Goal: Task Accomplishment & Management: Manage account settings

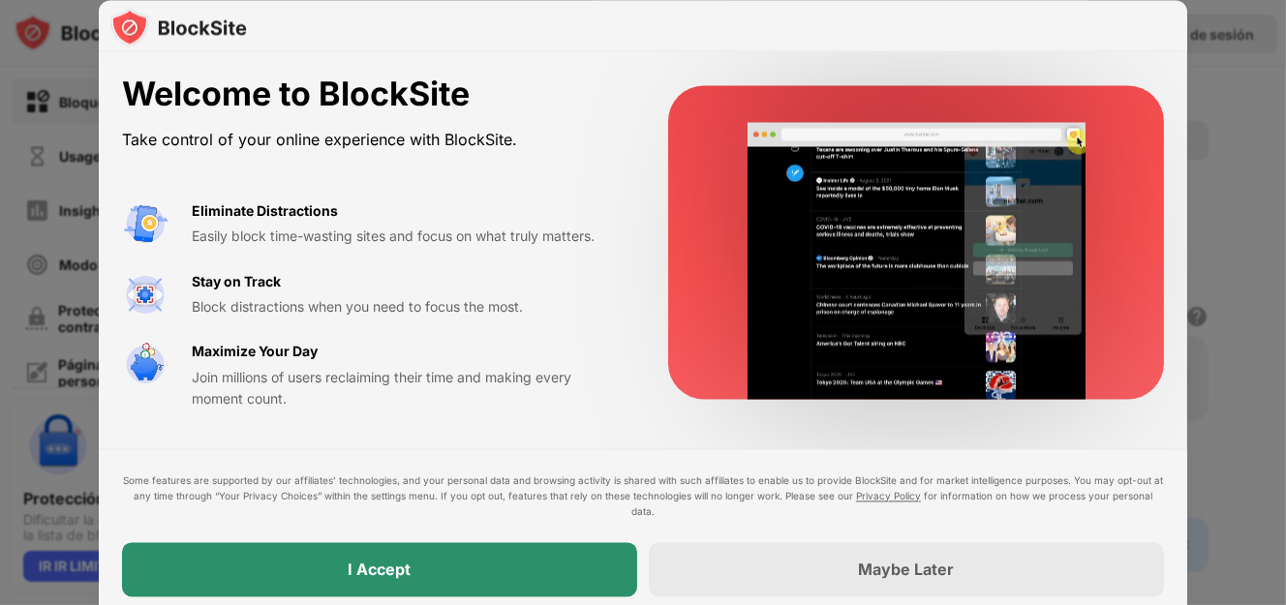
click at [418, 551] on div "I Accept" at bounding box center [379, 569] width 515 height 54
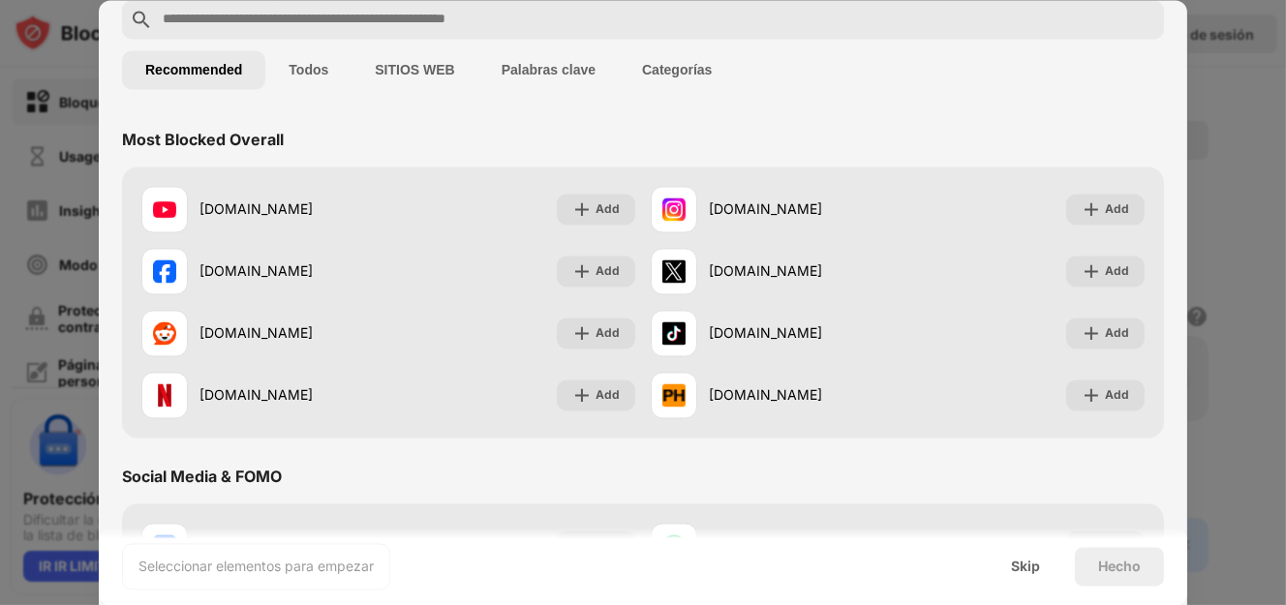
scroll to position [194, 0]
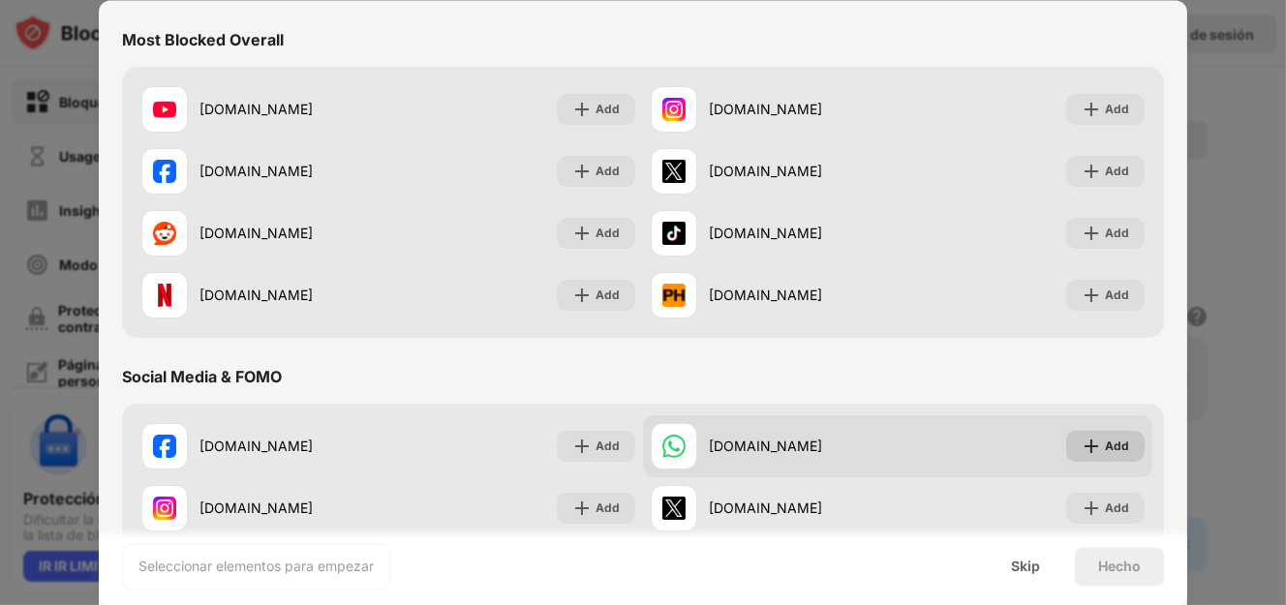
click at [1105, 448] on div "Add" at bounding box center [1117, 445] width 24 height 19
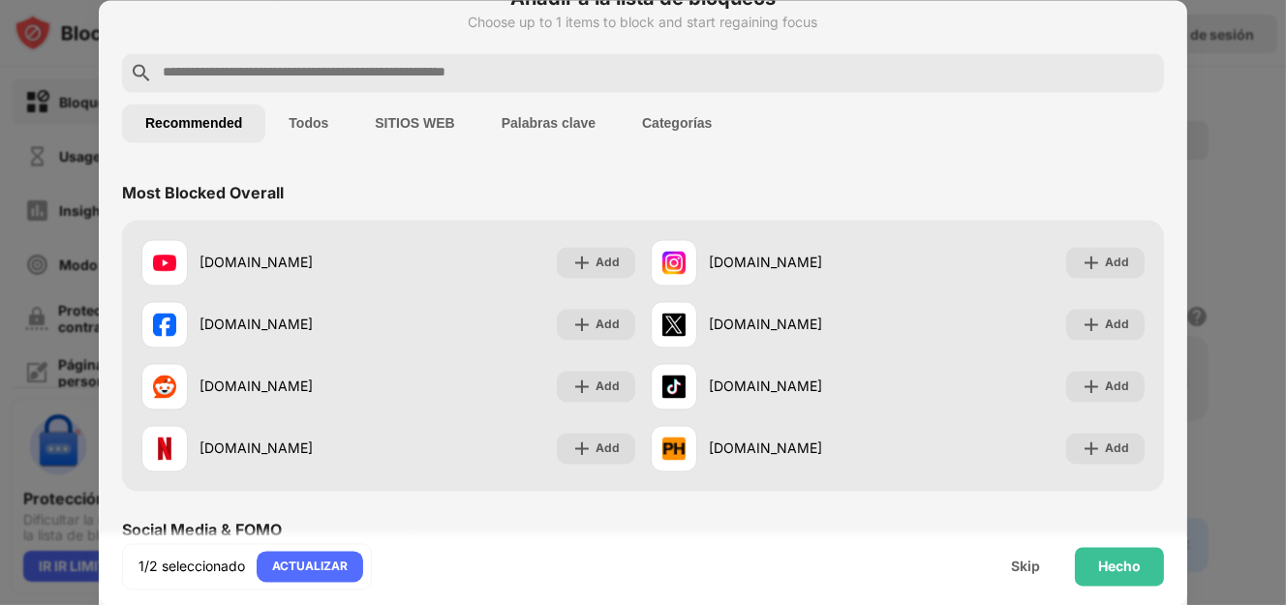
scroll to position [0, 0]
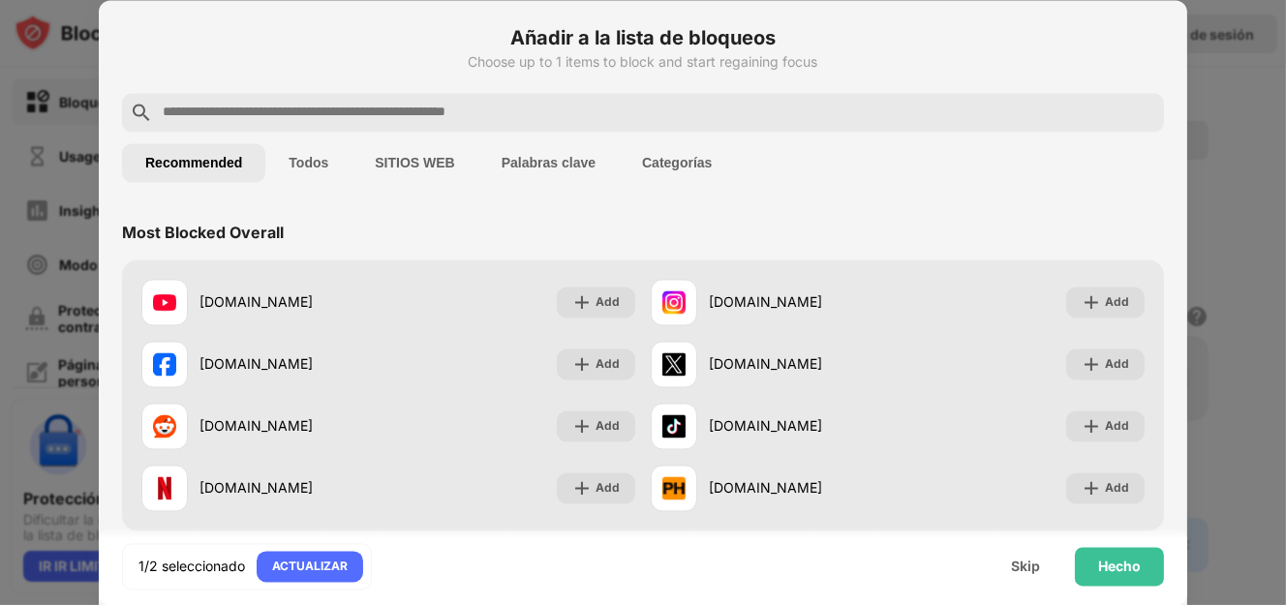
click at [422, 172] on button "SITIOS WEB" at bounding box center [414, 162] width 126 height 39
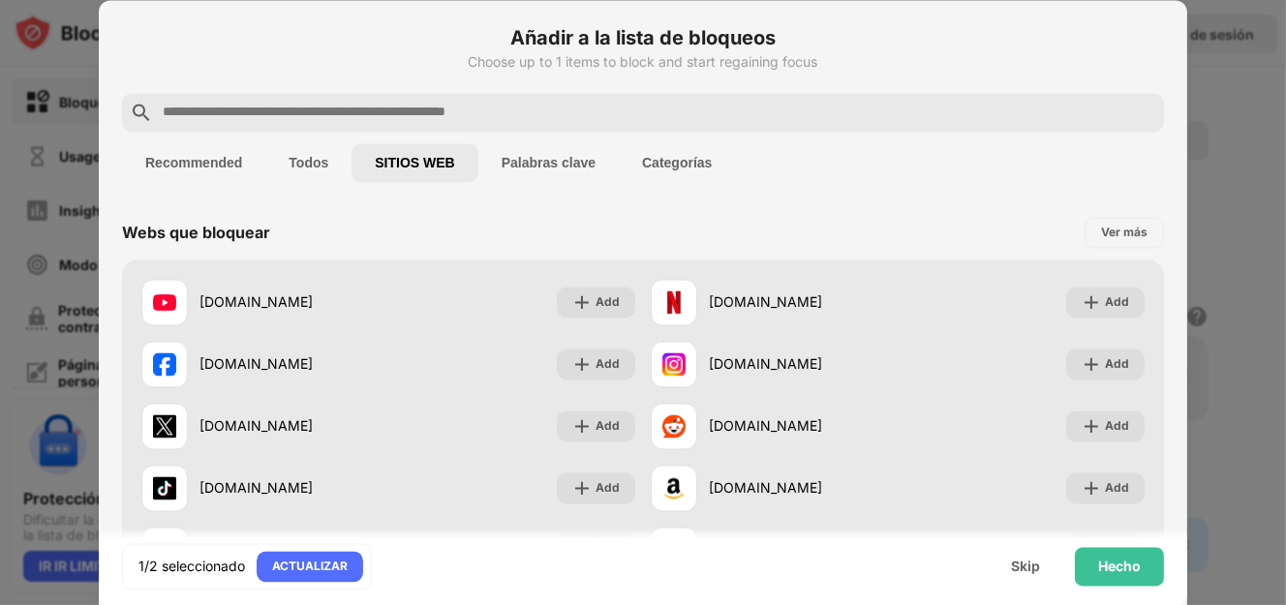
click at [309, 167] on button "Todos" at bounding box center [308, 162] width 86 height 39
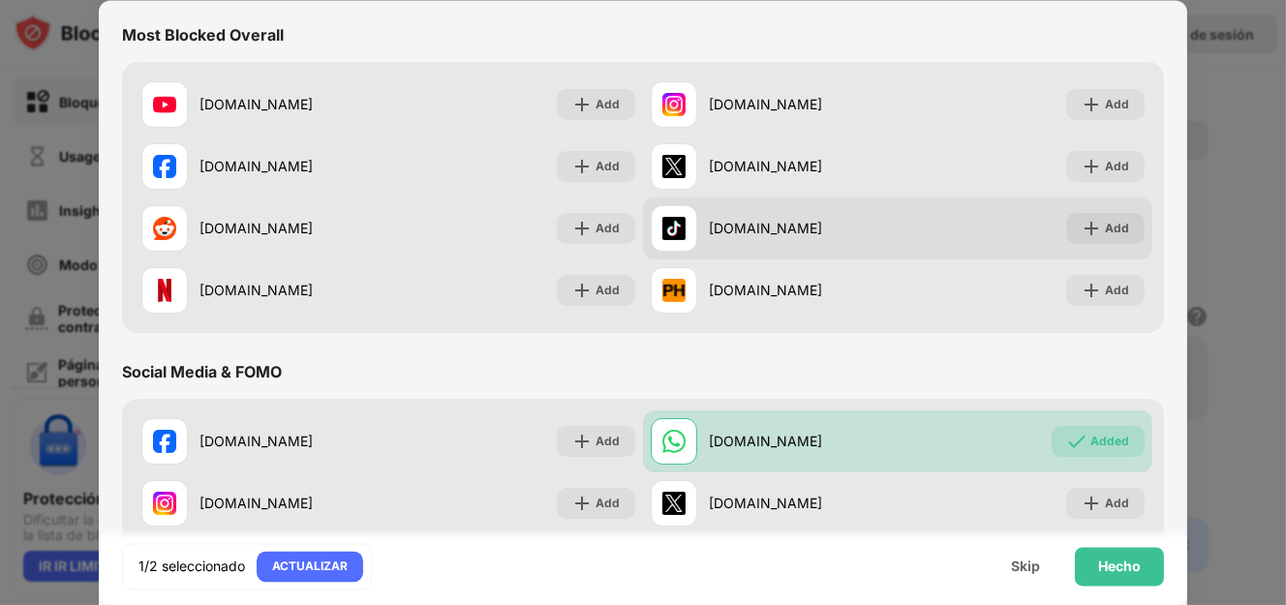
scroll to position [386, 0]
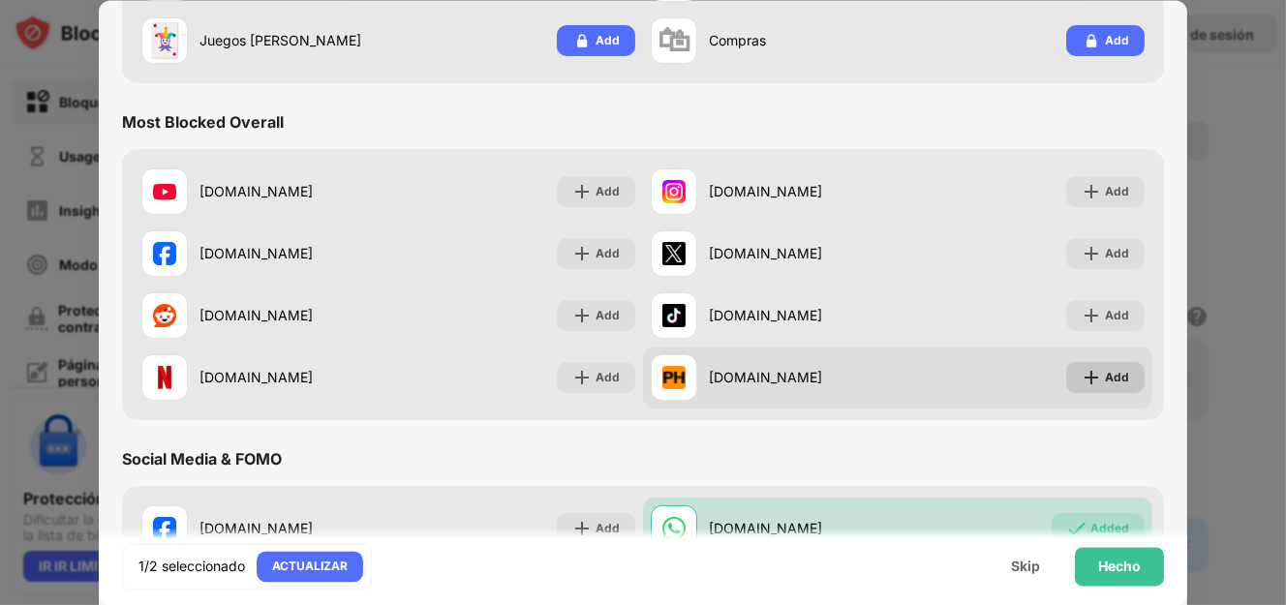
click at [1121, 380] on div "Add" at bounding box center [1105, 376] width 78 height 31
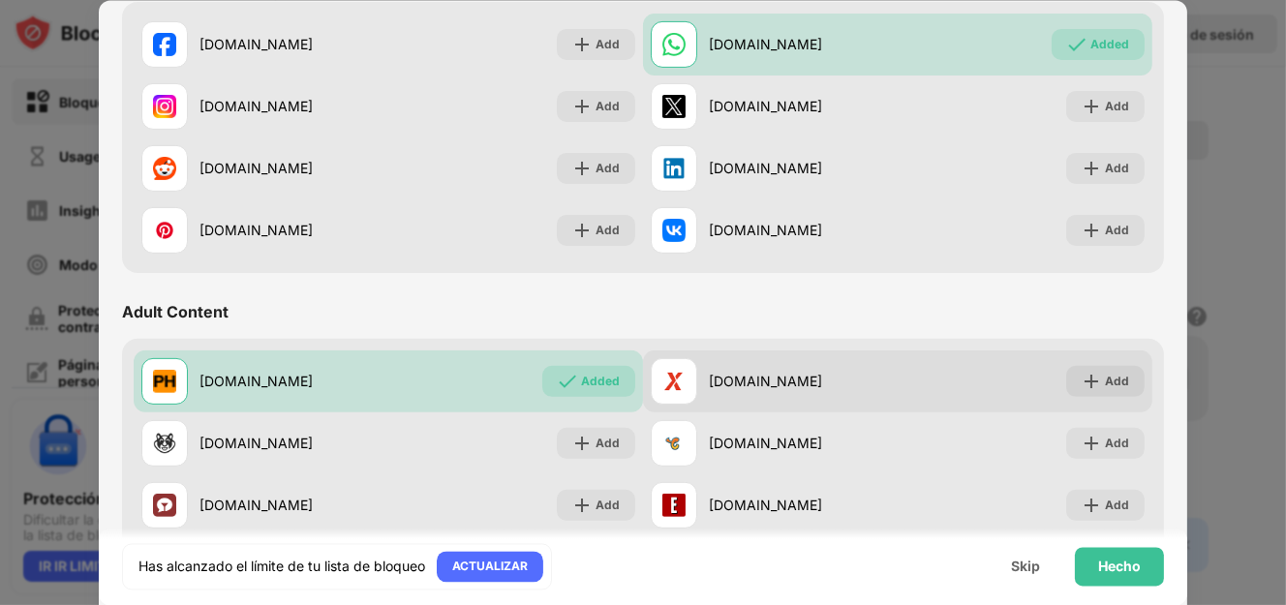
scroll to position [968, 0]
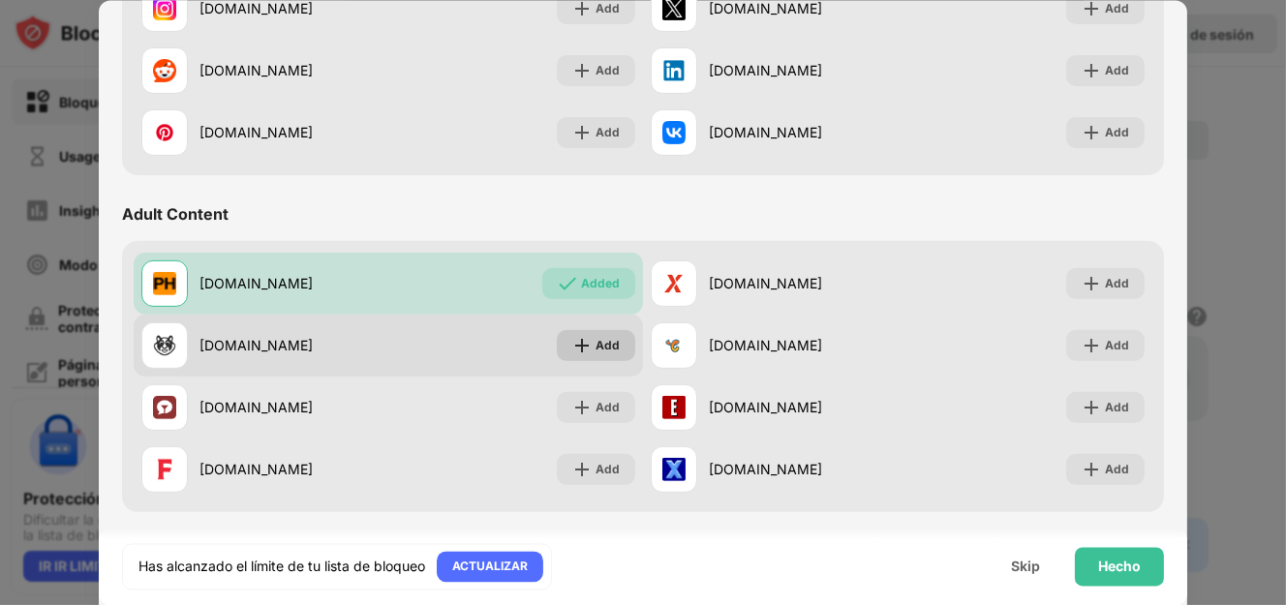
click at [607, 342] on div "Add" at bounding box center [607, 344] width 24 height 19
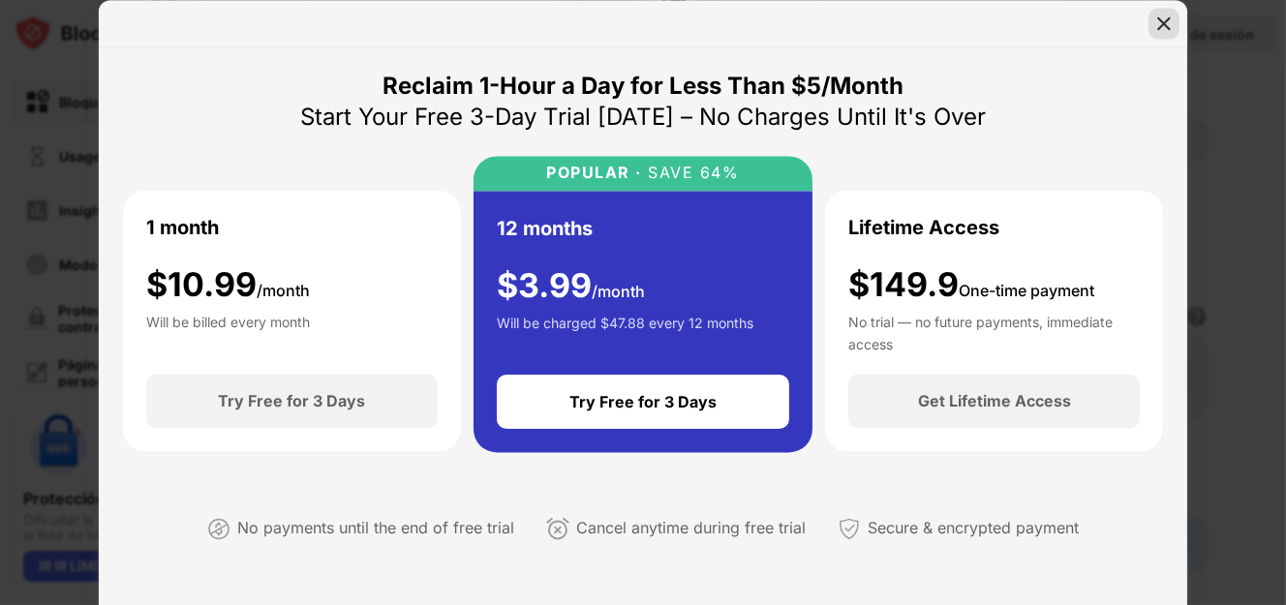
click at [1170, 16] on img at bounding box center [1163, 23] width 19 height 19
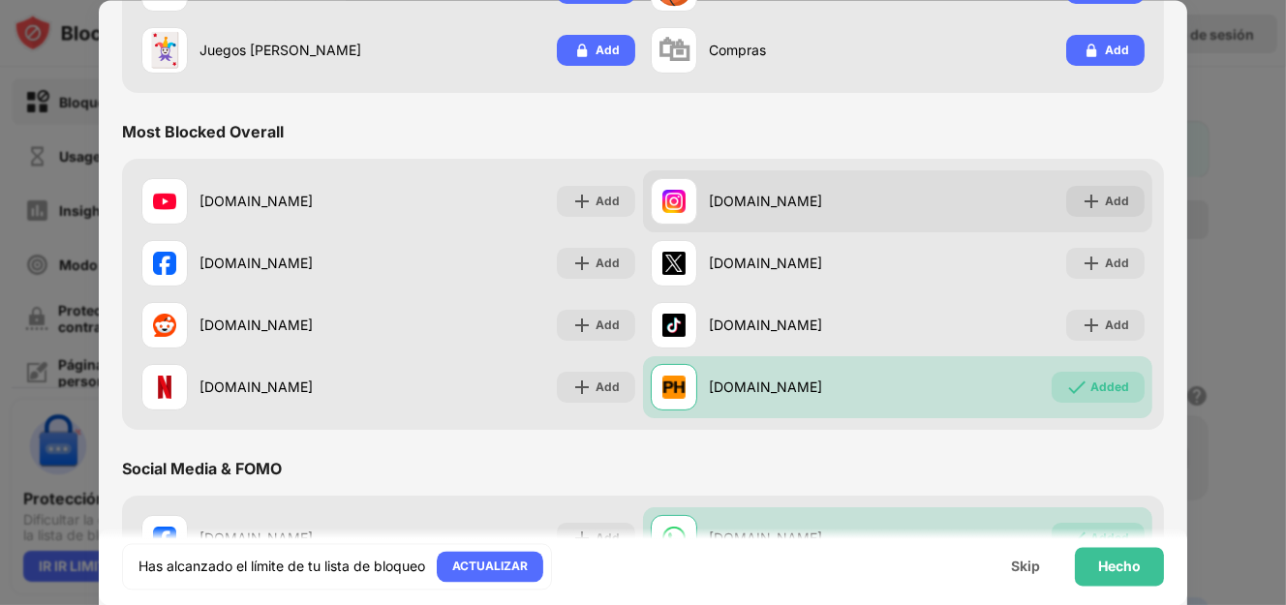
scroll to position [173, 0]
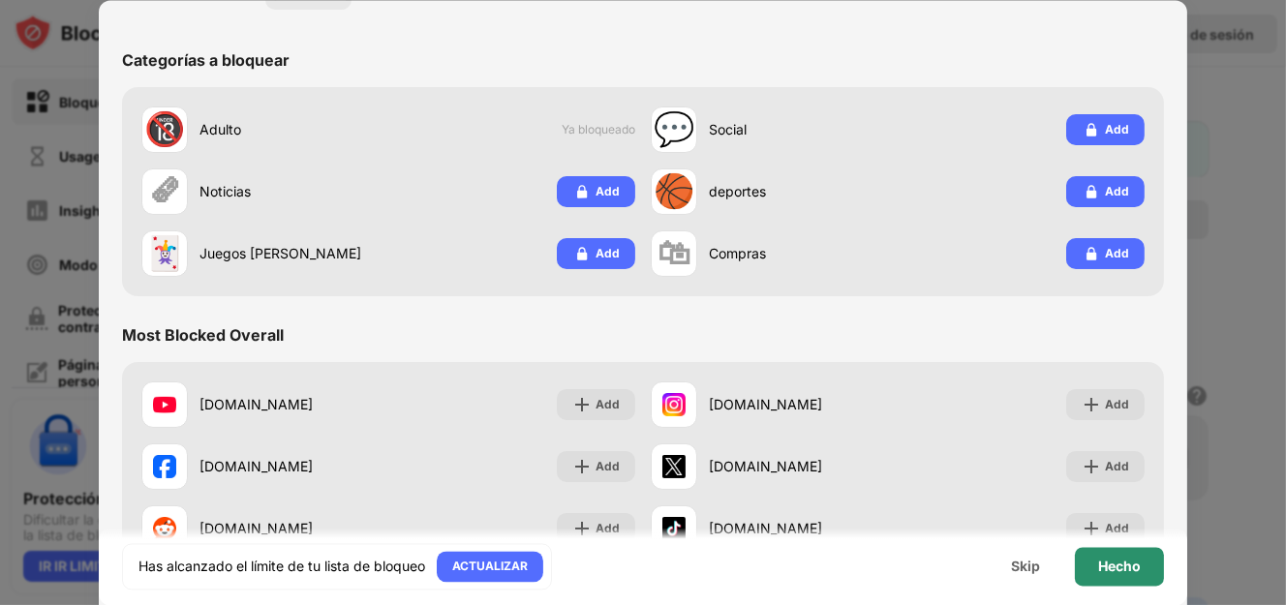
click at [1105, 563] on div "Hecho" at bounding box center [1119, 566] width 43 height 15
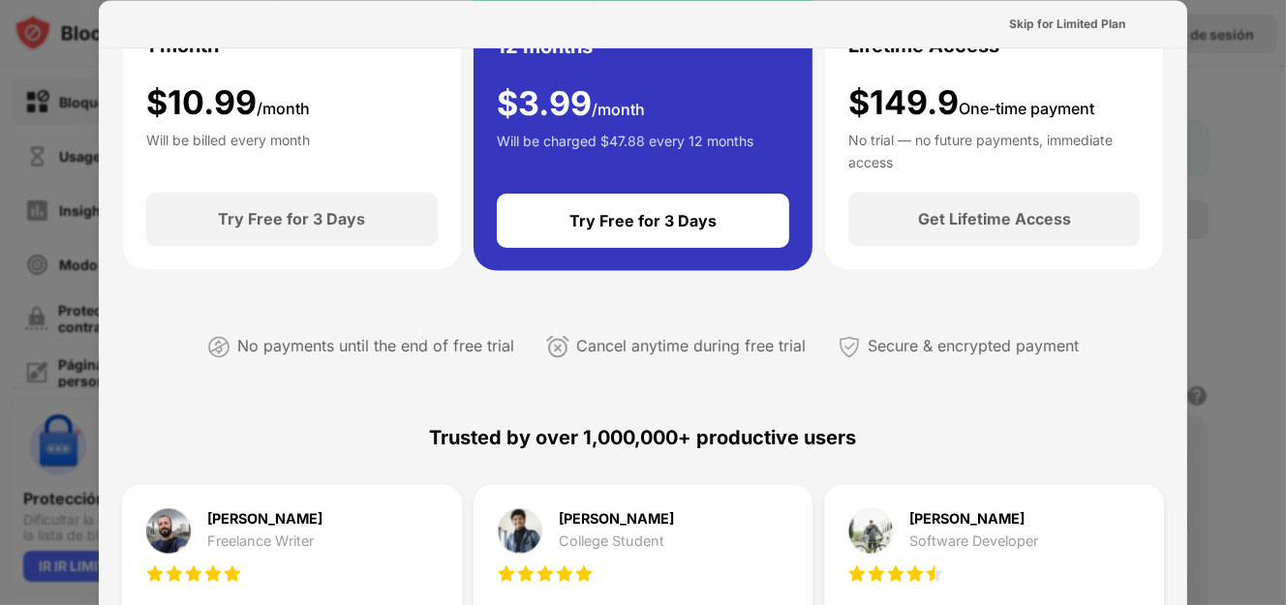
scroll to position [0, 0]
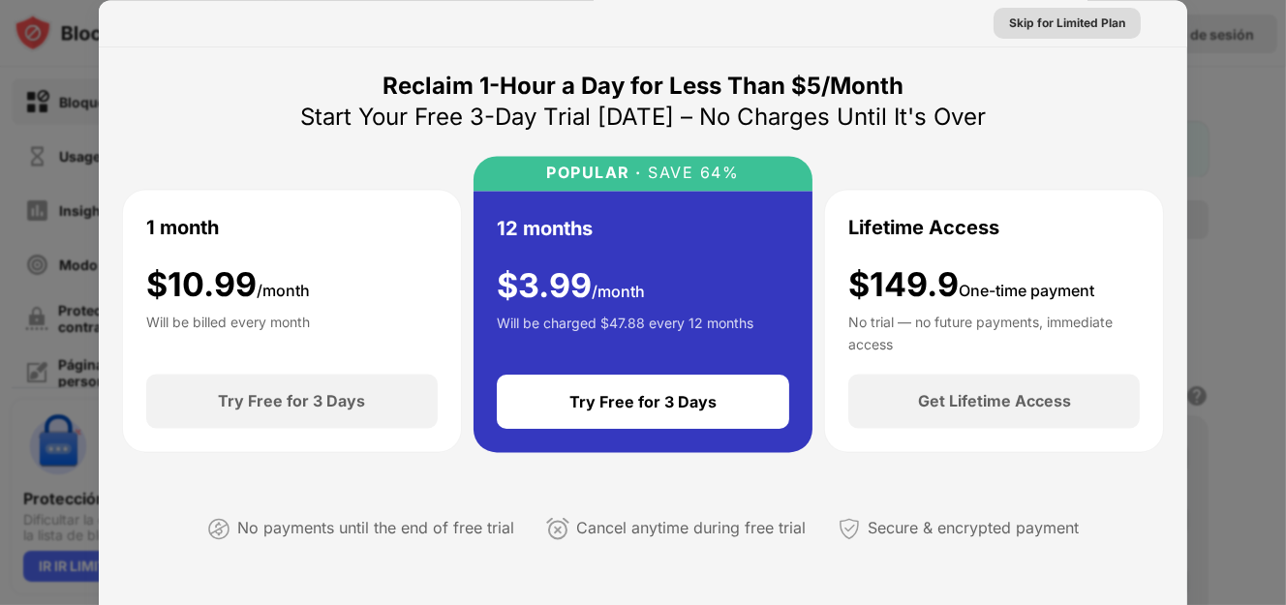
click at [1061, 23] on div "Skip for Limited Plan" at bounding box center [1067, 23] width 116 height 19
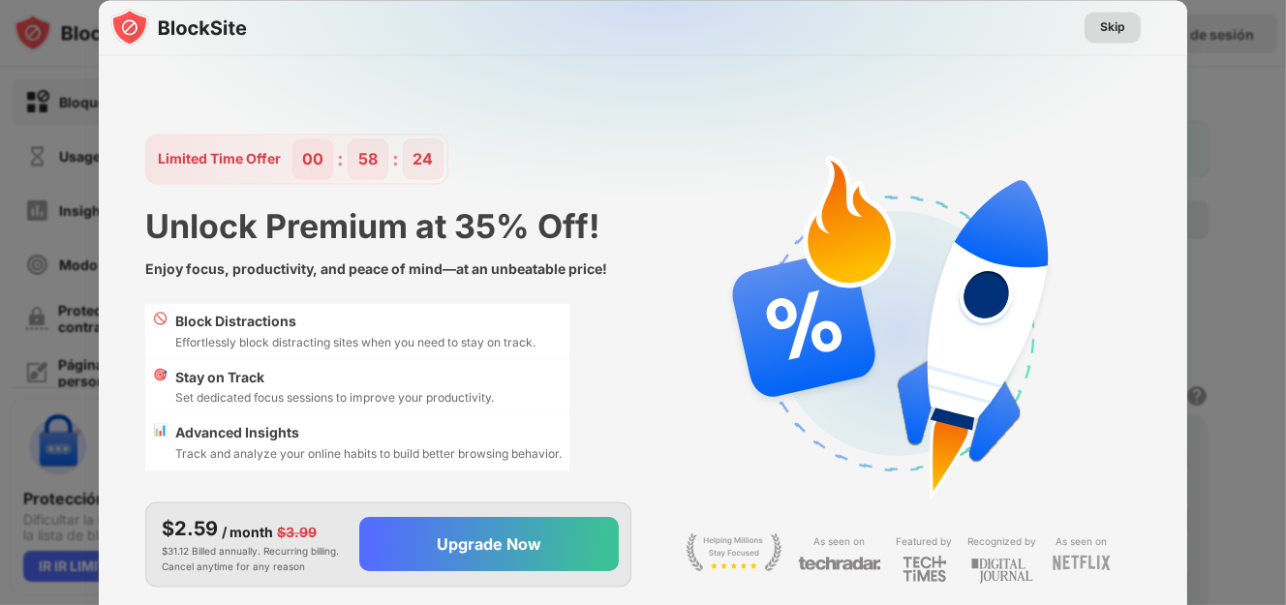
click at [1102, 37] on div "Skip" at bounding box center [1112, 27] width 56 height 31
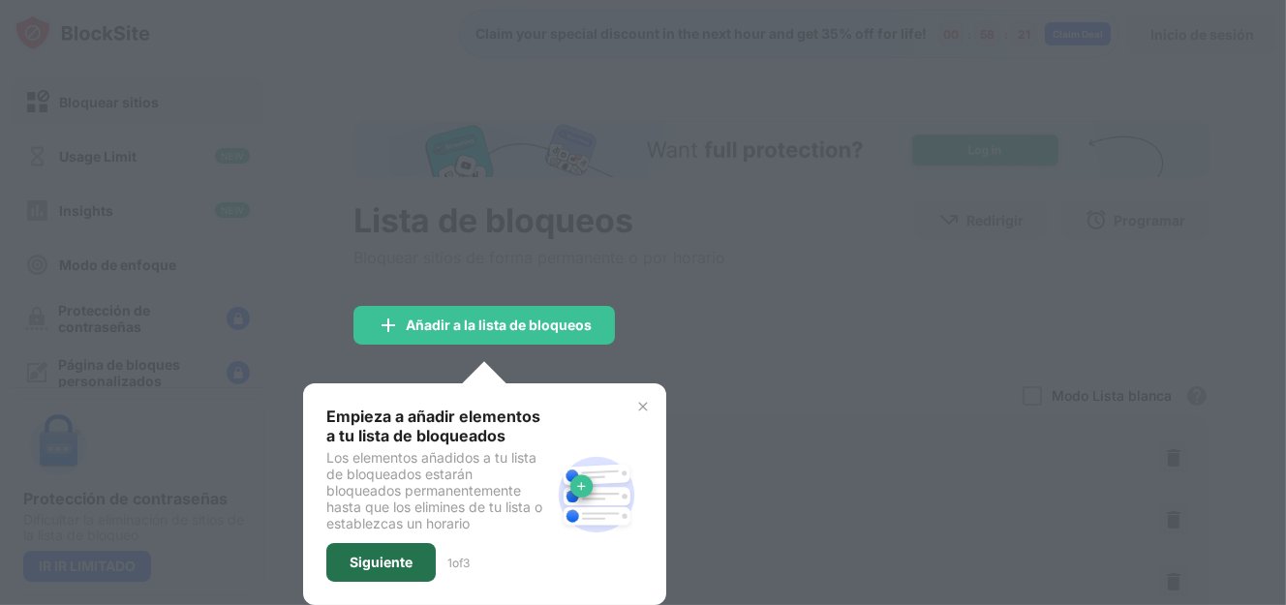
click at [421, 570] on div "Siguiente" at bounding box center [380, 562] width 109 height 39
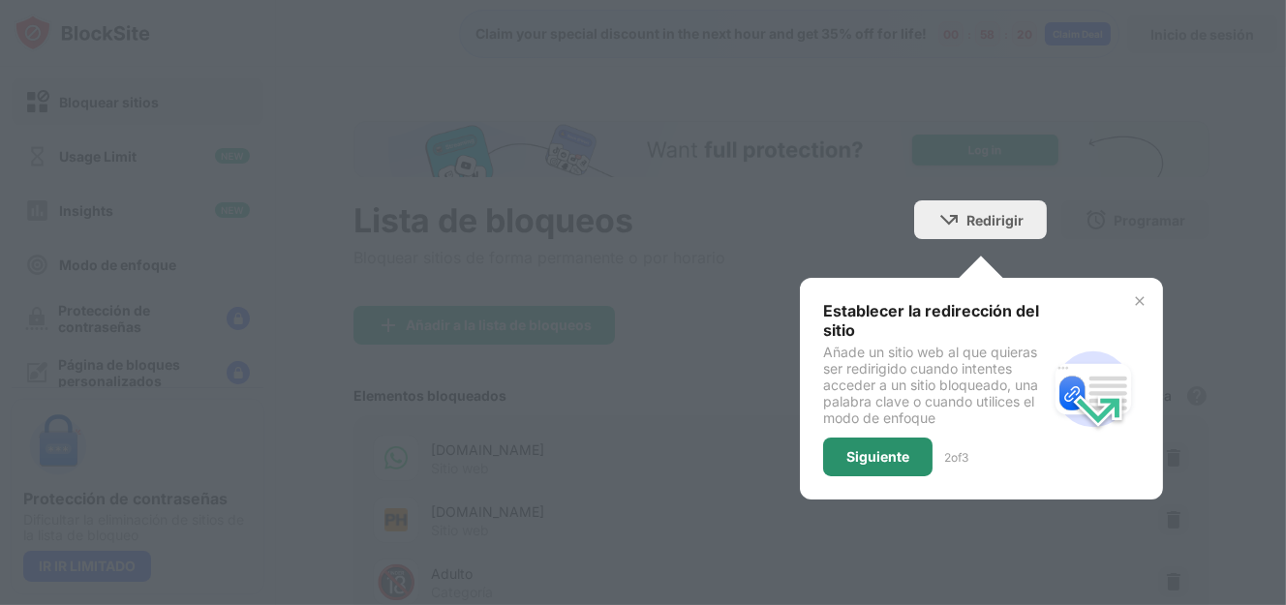
click at [863, 443] on div "Siguiente" at bounding box center [877, 457] width 109 height 39
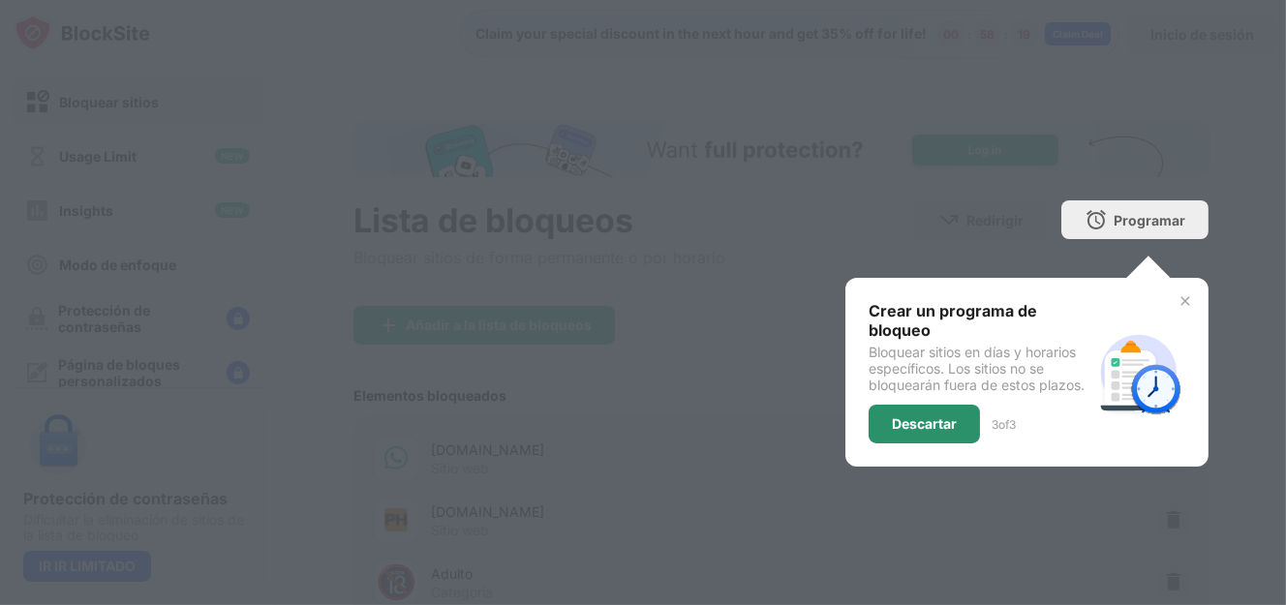
click at [923, 411] on div "Descartar" at bounding box center [923, 424] width 111 height 39
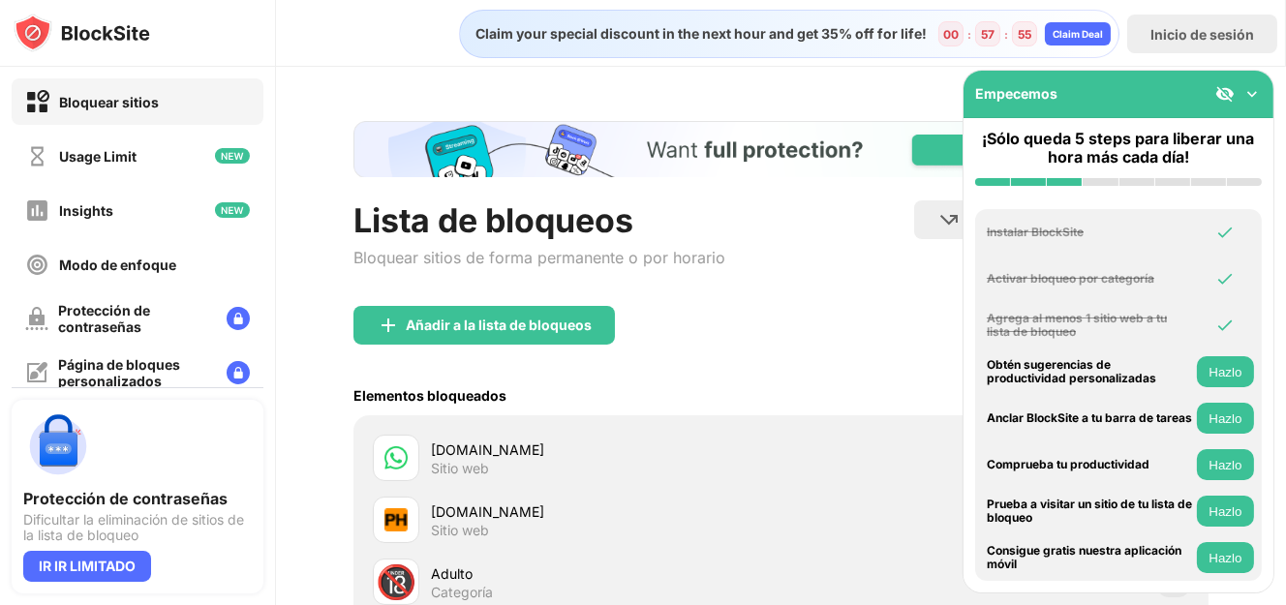
click at [1250, 84] on img at bounding box center [1251, 93] width 19 height 19
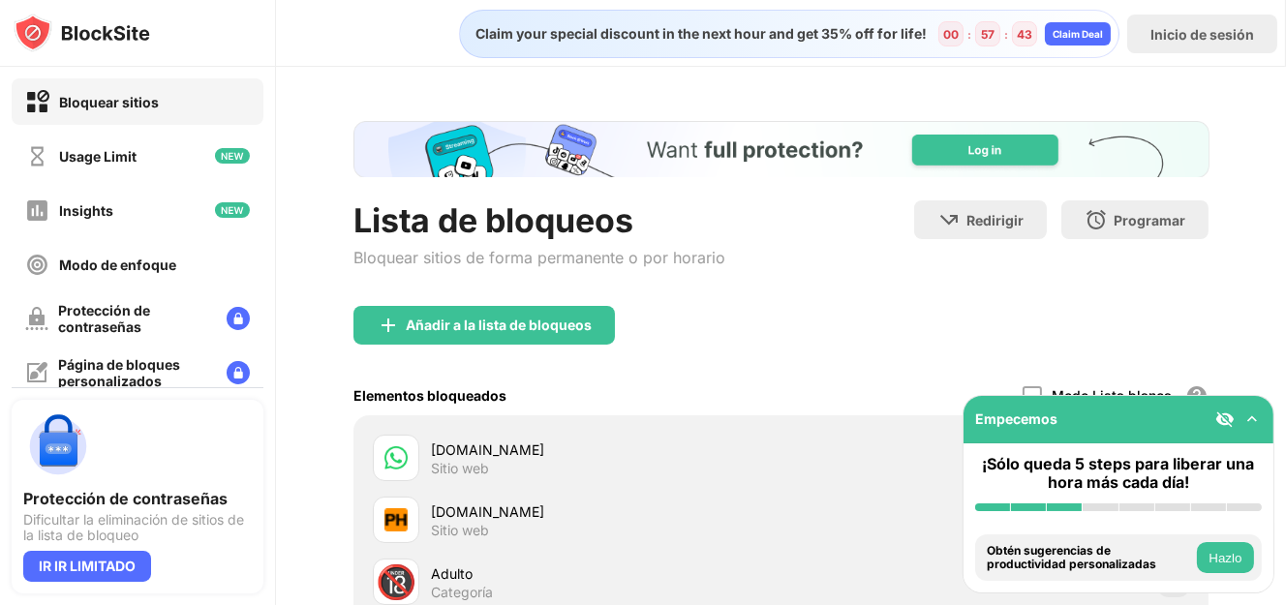
click at [131, 18] on img at bounding box center [82, 33] width 137 height 39
click at [130, 36] on img at bounding box center [82, 33] width 137 height 39
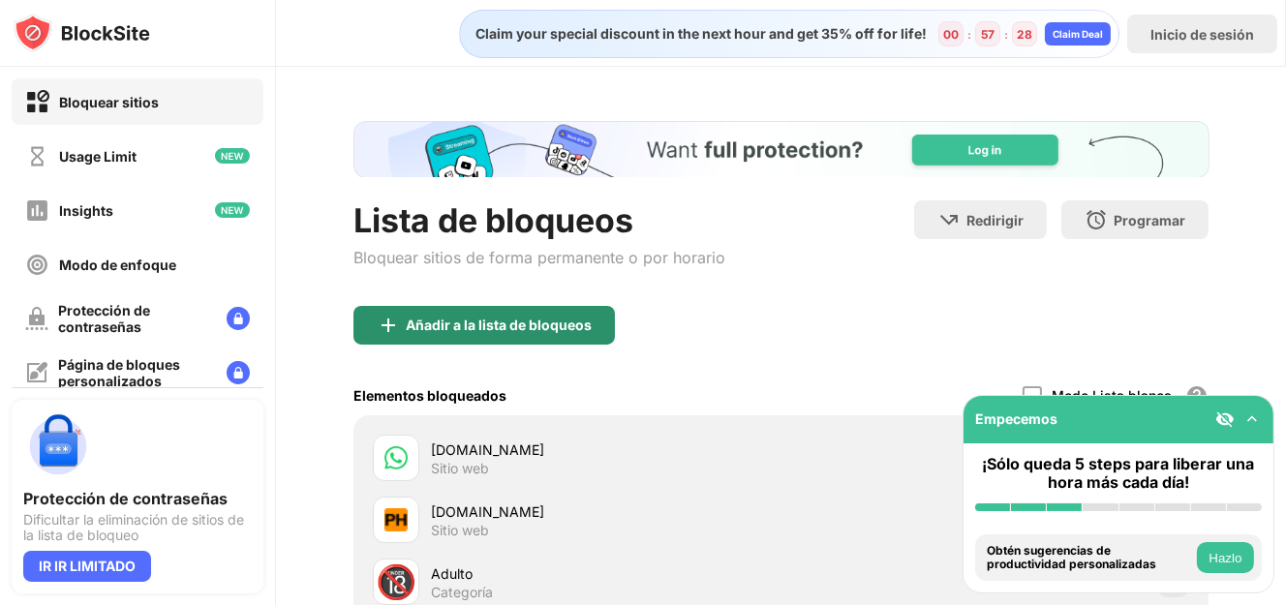
click at [537, 332] on div "Añadir a la lista de bloqueos" at bounding box center [499, 325] width 186 height 15
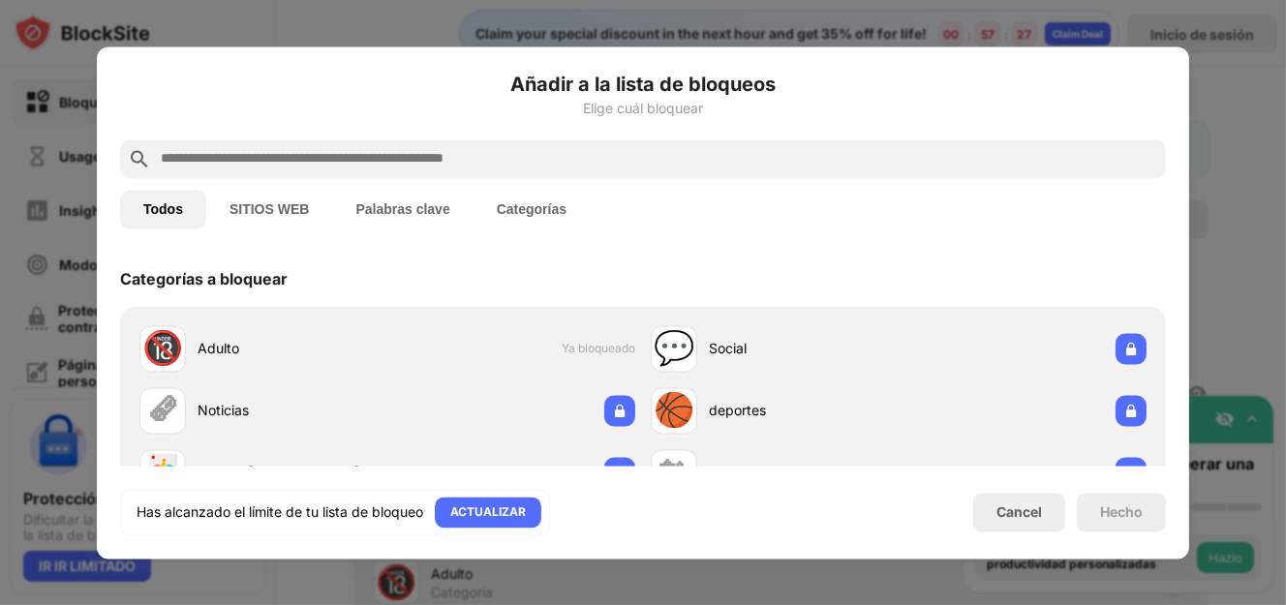
click at [338, 163] on input "text" at bounding box center [658, 158] width 999 height 23
click at [406, 141] on div at bounding box center [643, 158] width 1046 height 39
click at [402, 158] on input "text" at bounding box center [658, 158] width 999 height 23
paste input "**********"
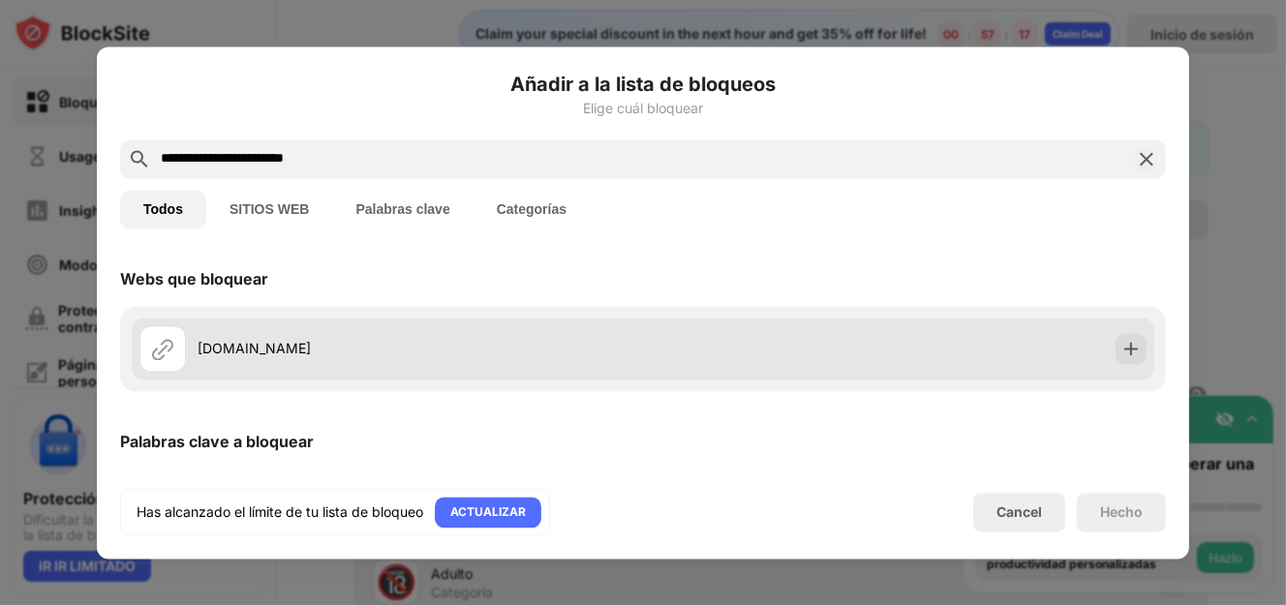
type input "**********"
click at [1121, 349] on img at bounding box center [1130, 348] width 19 height 19
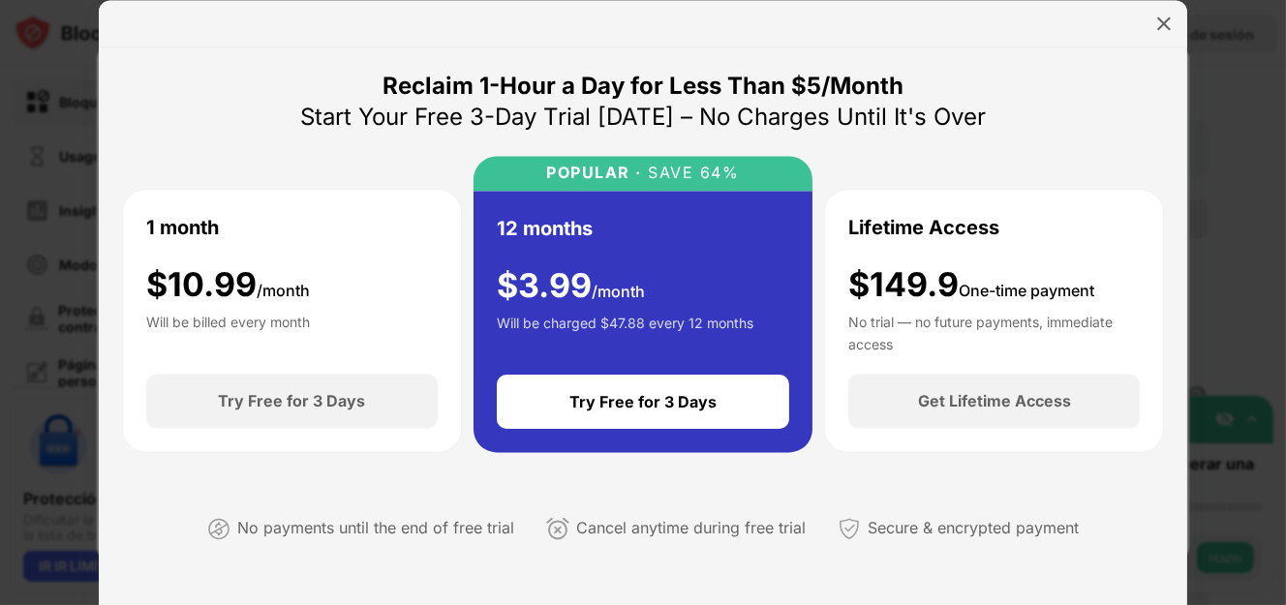
click at [1148, 13] on div at bounding box center [1163, 23] width 31 height 31
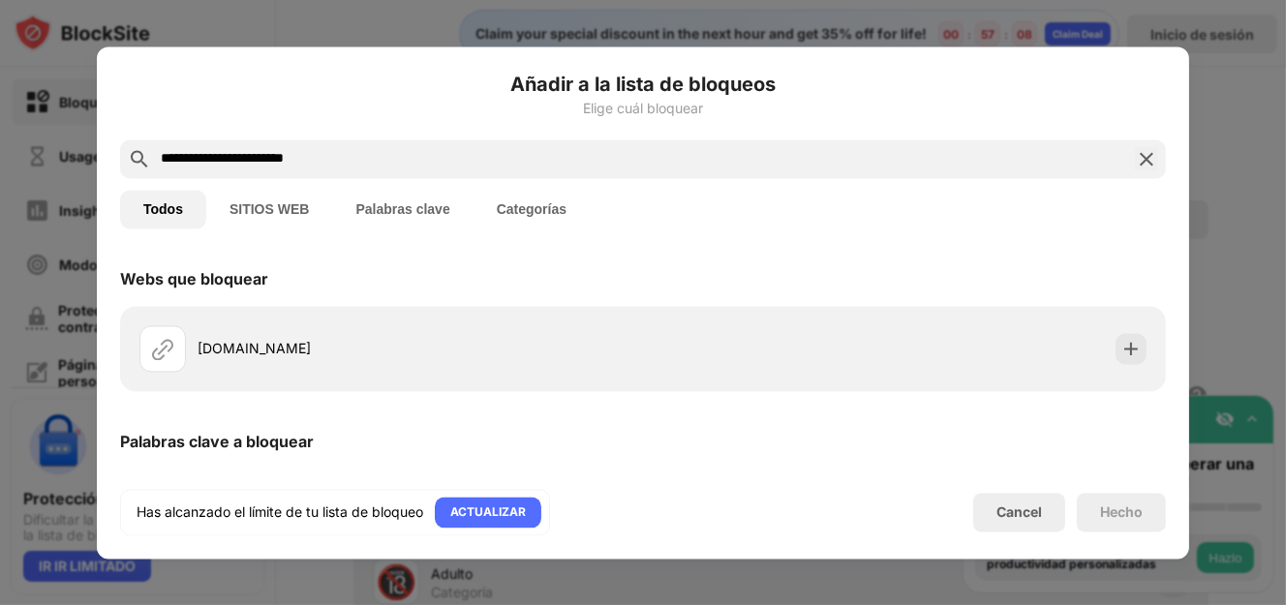
click at [1135, 147] on img at bounding box center [1146, 158] width 23 height 23
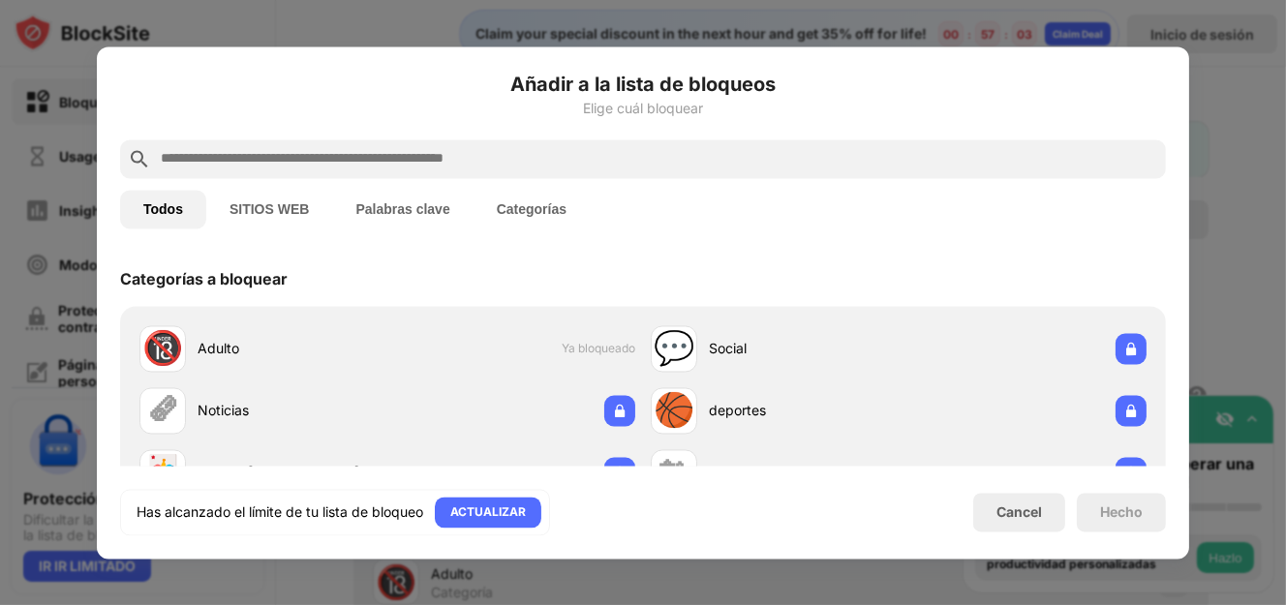
click at [243, 212] on button "SITIOS WEB" at bounding box center [269, 209] width 126 height 39
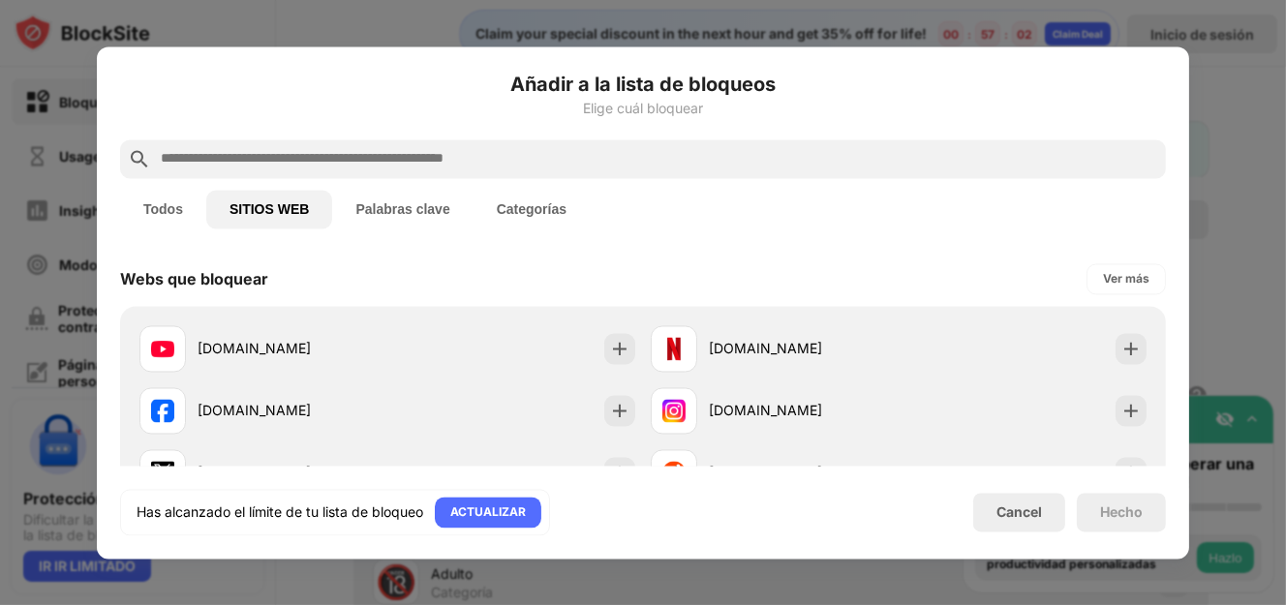
click at [370, 179] on div "Todos SITIOS WEB Palabras clave Categorías" at bounding box center [643, 209] width 1046 height 62
click at [372, 187] on div "Todos SITIOS WEB Palabras clave Categorías" at bounding box center [643, 209] width 1046 height 62
click at [370, 198] on button "Palabras clave" at bounding box center [402, 209] width 140 height 39
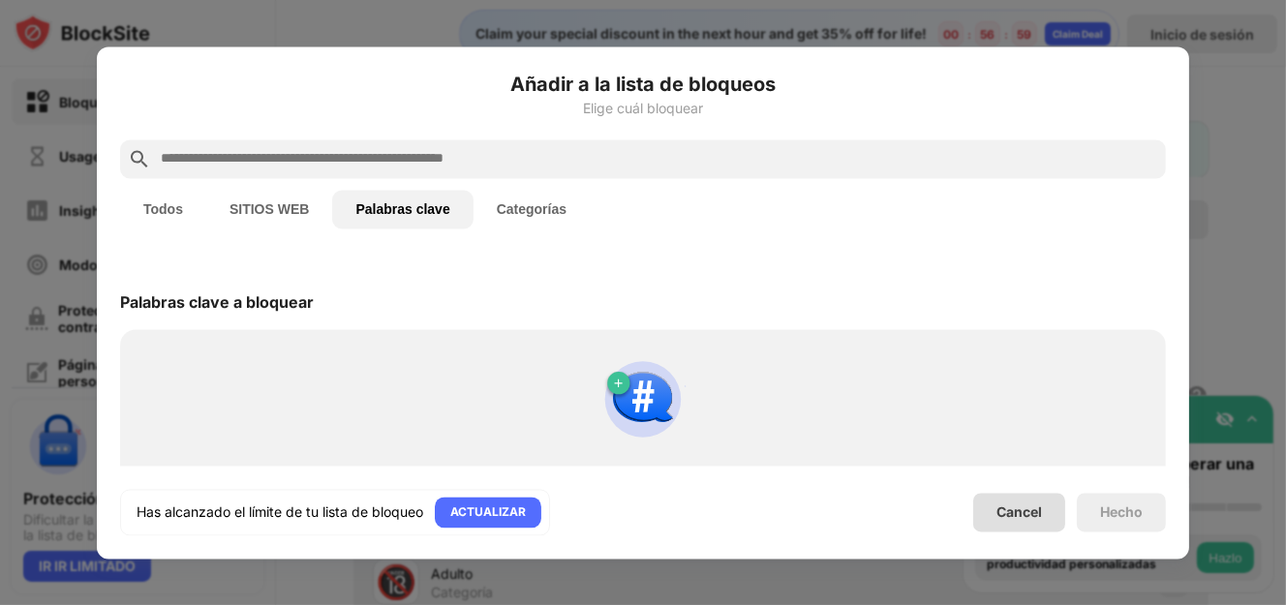
click at [1011, 519] on div "Cancel" at bounding box center [1019, 512] width 46 height 16
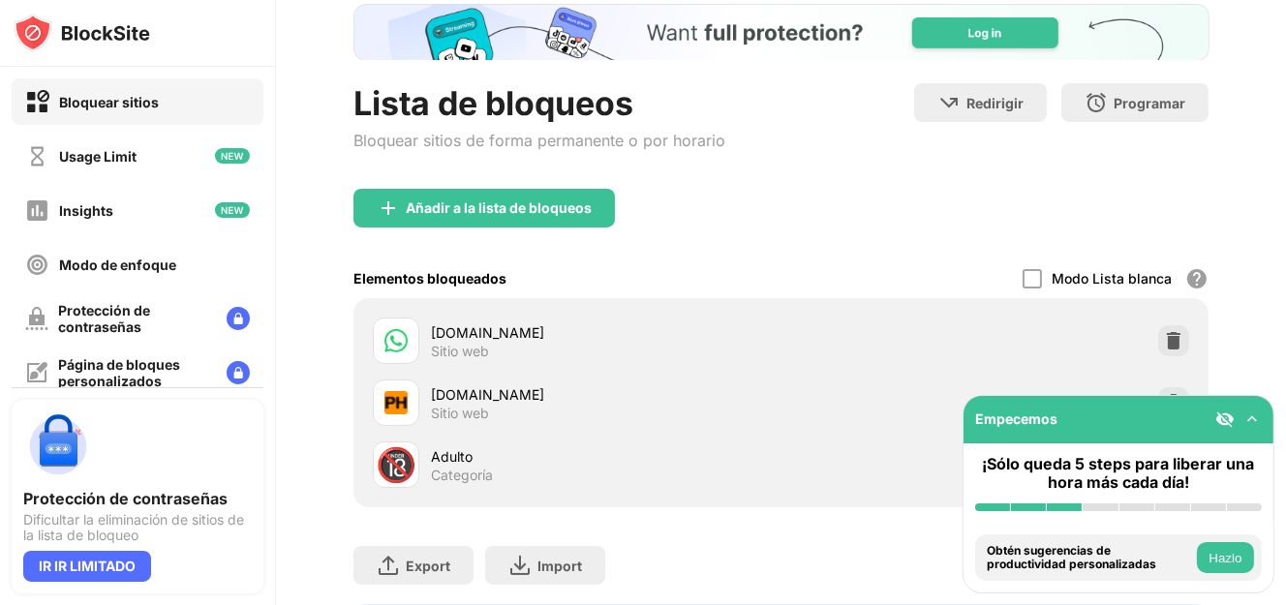
scroll to position [238, 0]
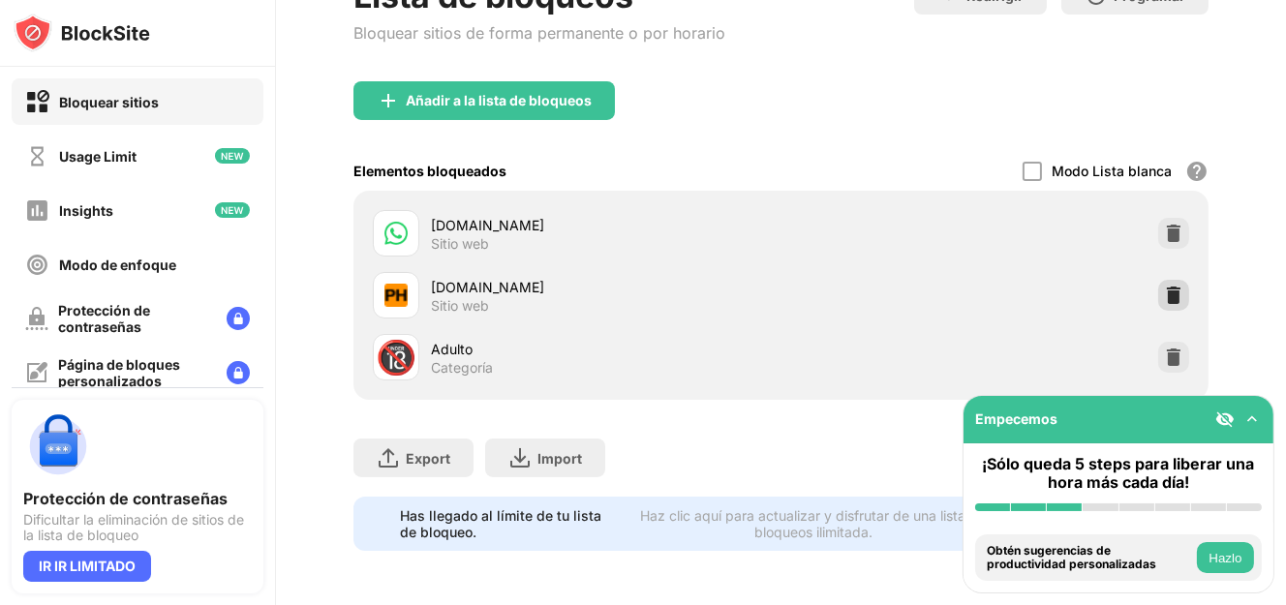
click at [1164, 286] on img at bounding box center [1173, 295] width 19 height 19
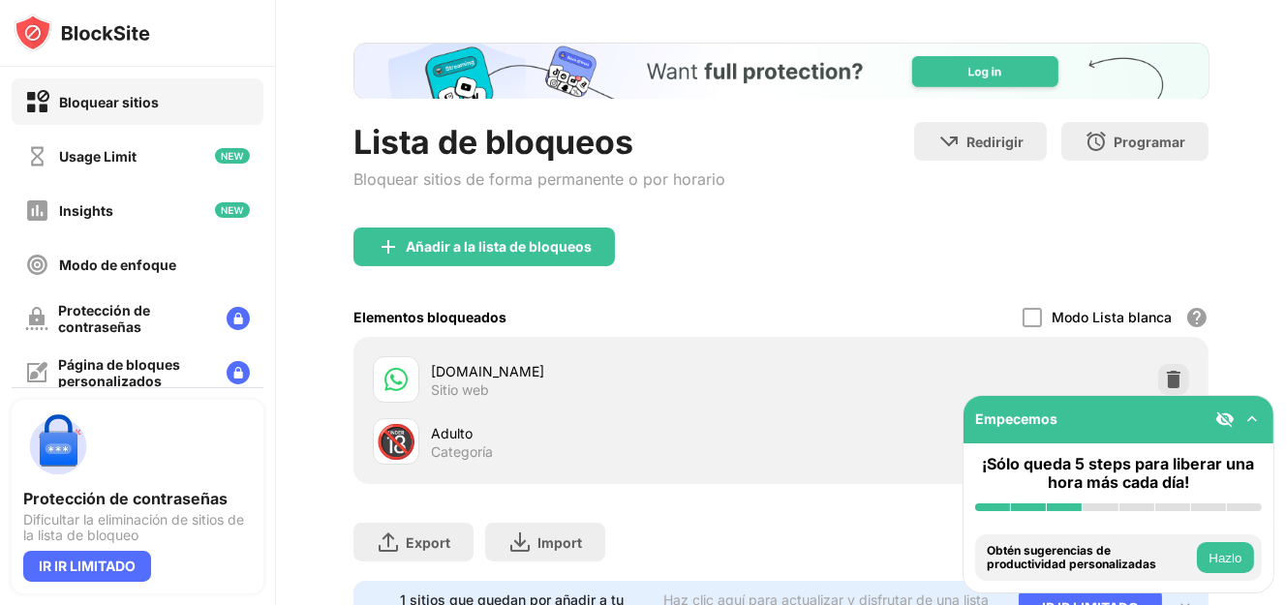
scroll to position [0, 0]
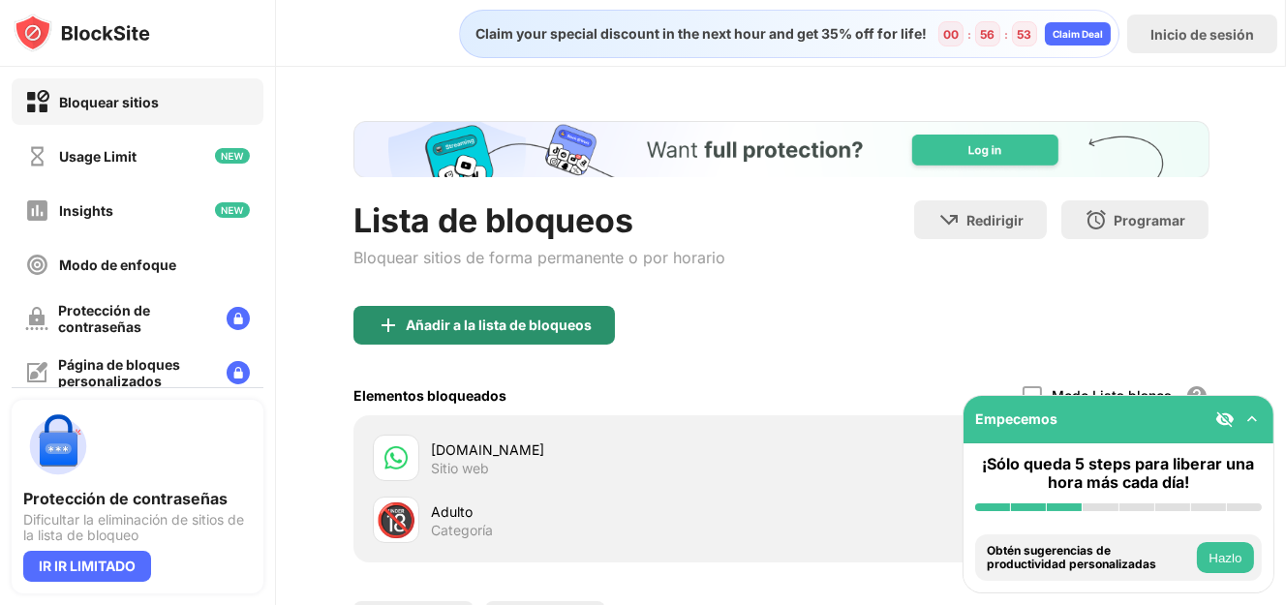
click at [581, 324] on div "Añadir a la lista de bloqueos" at bounding box center [499, 325] width 186 height 15
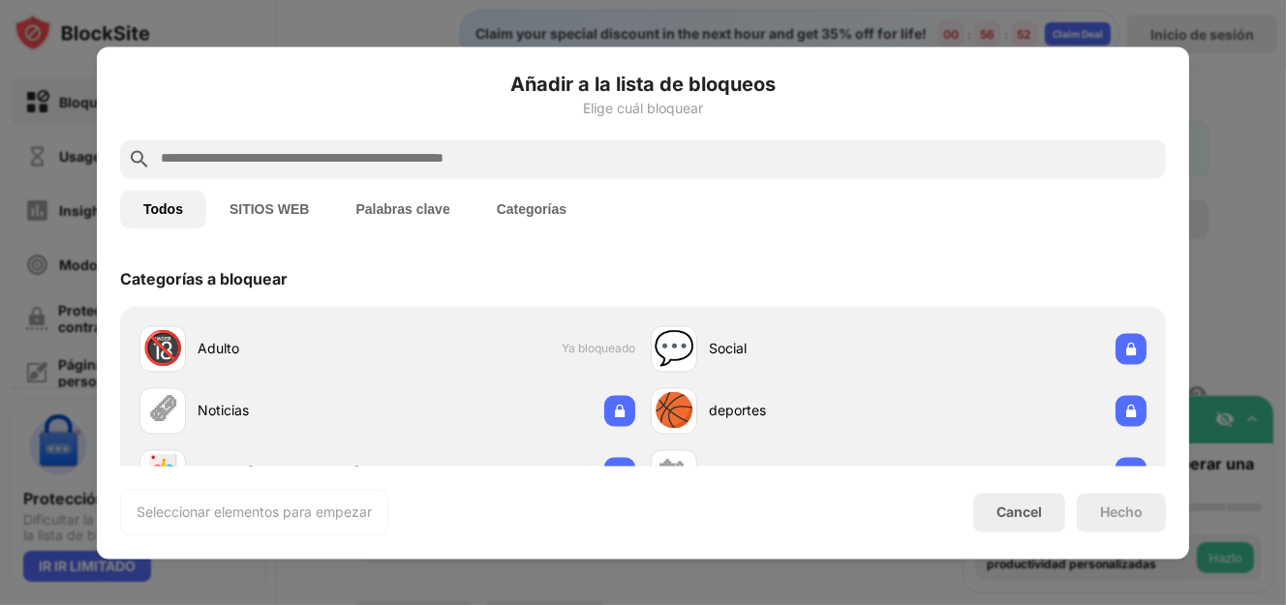
click at [1046, 510] on div "Cancel" at bounding box center [1019, 512] width 92 height 39
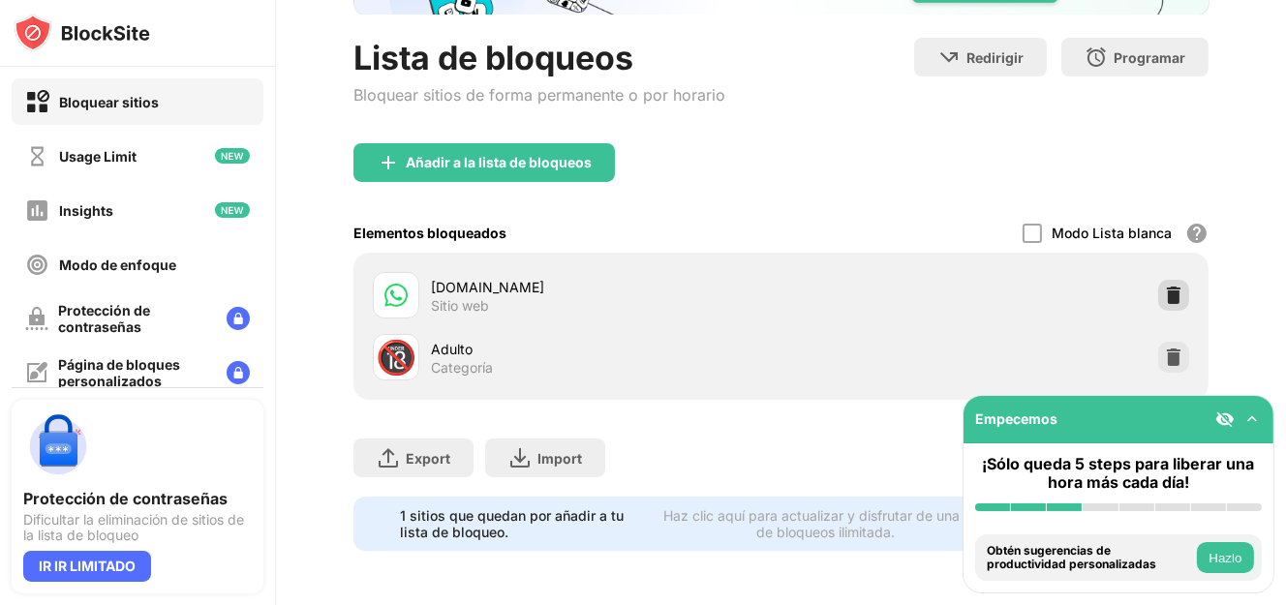
click at [1166, 286] on img at bounding box center [1173, 295] width 19 height 19
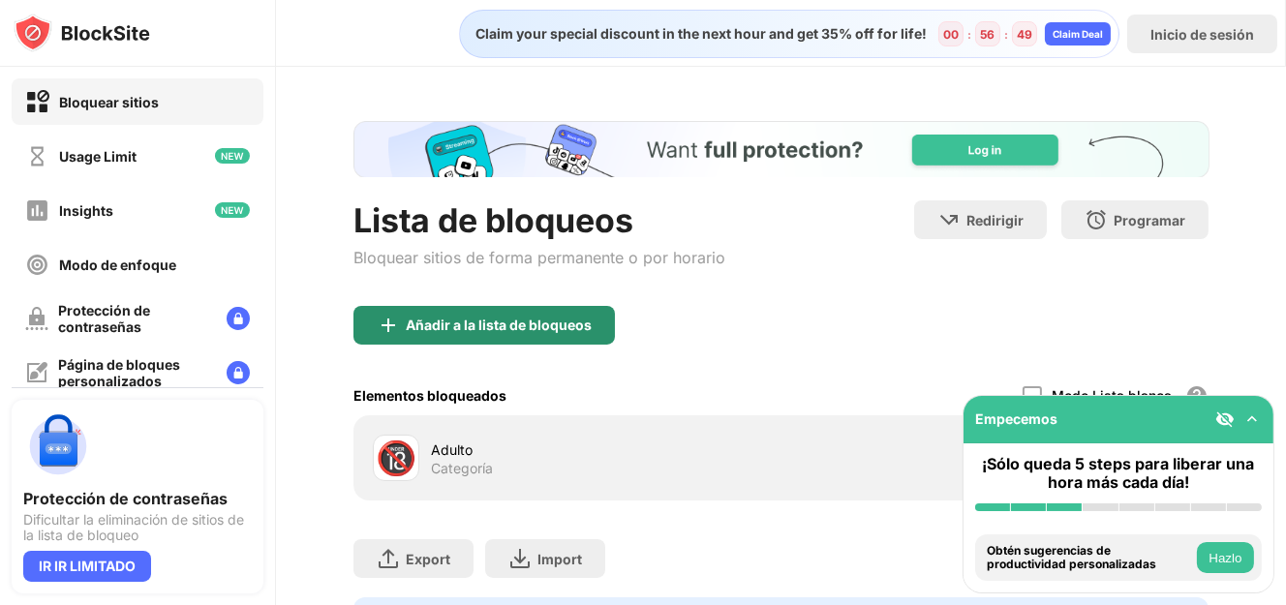
click at [602, 330] on div "Añadir a la lista de bloqueos" at bounding box center [483, 325] width 261 height 39
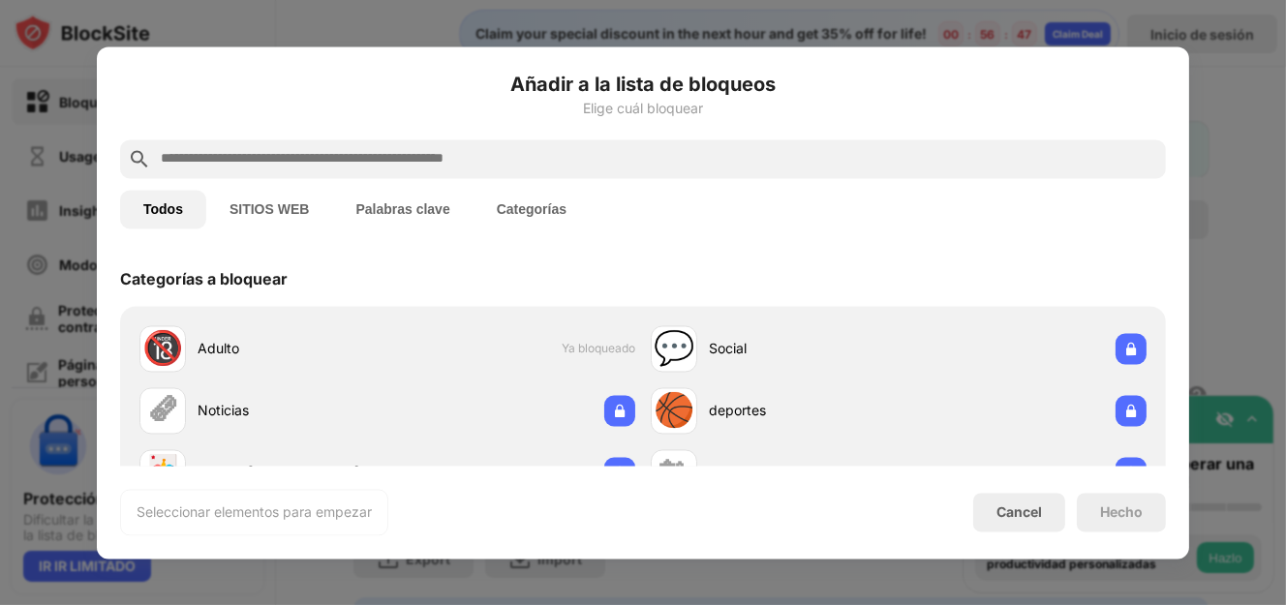
click at [232, 154] on input "text" at bounding box center [658, 158] width 999 height 23
paste input "**********"
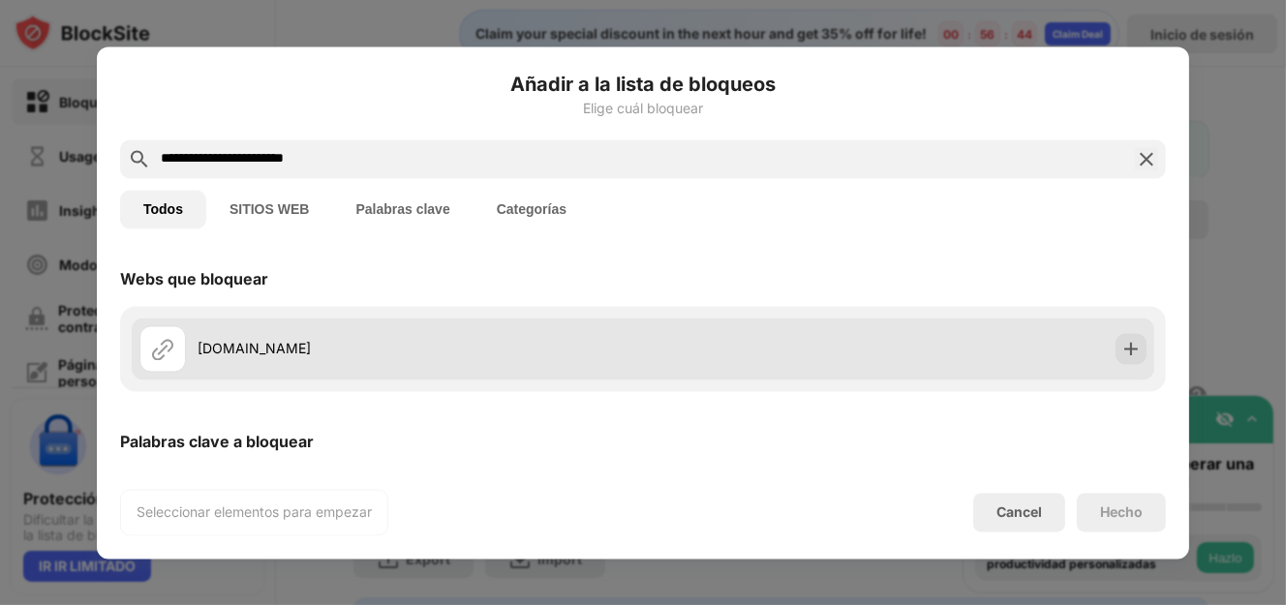
type input "**********"
click at [1127, 348] on div at bounding box center [1130, 348] width 31 height 31
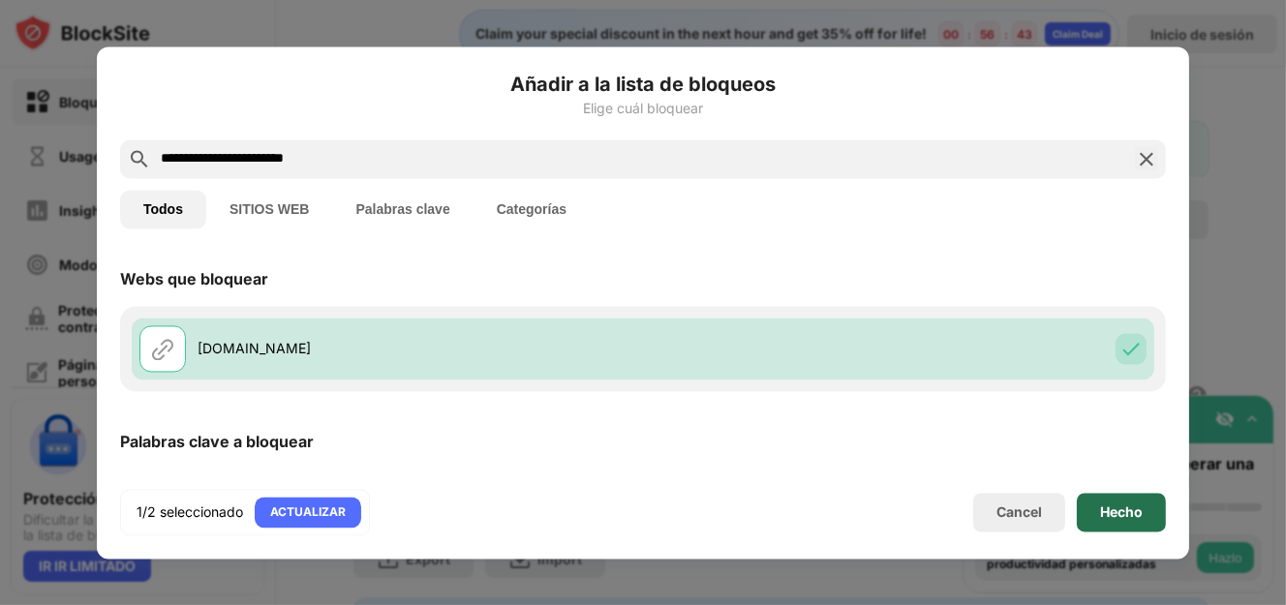
click at [1118, 507] on div "Hecho" at bounding box center [1121, 511] width 43 height 15
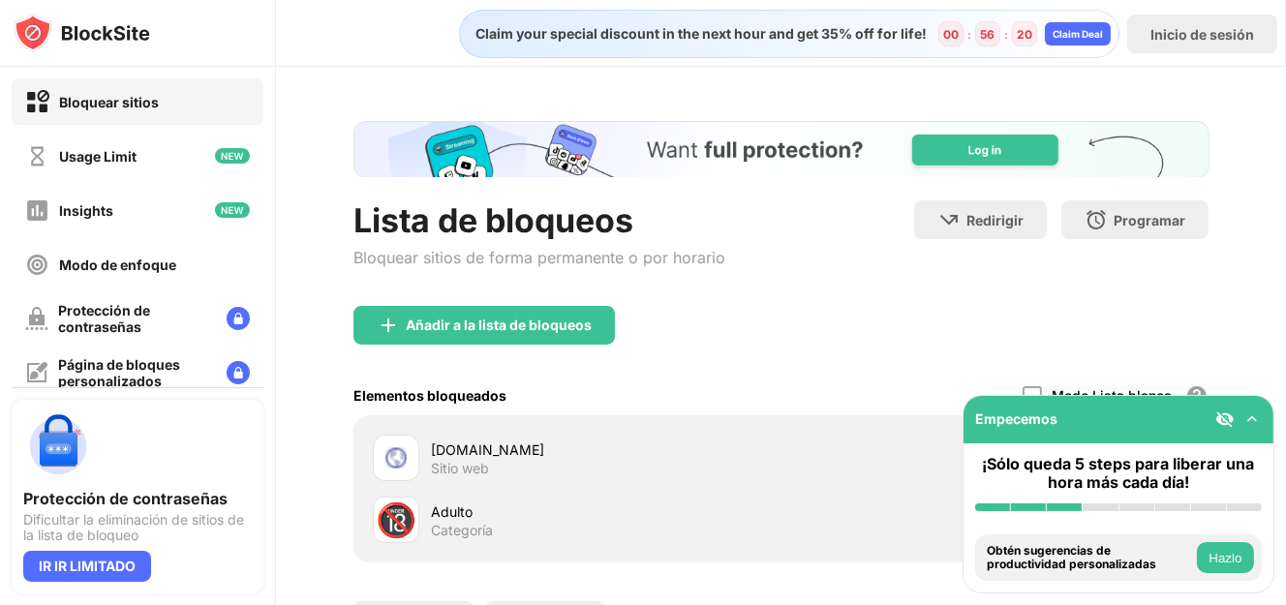
click at [1254, 423] on img at bounding box center [1251, 419] width 19 height 19
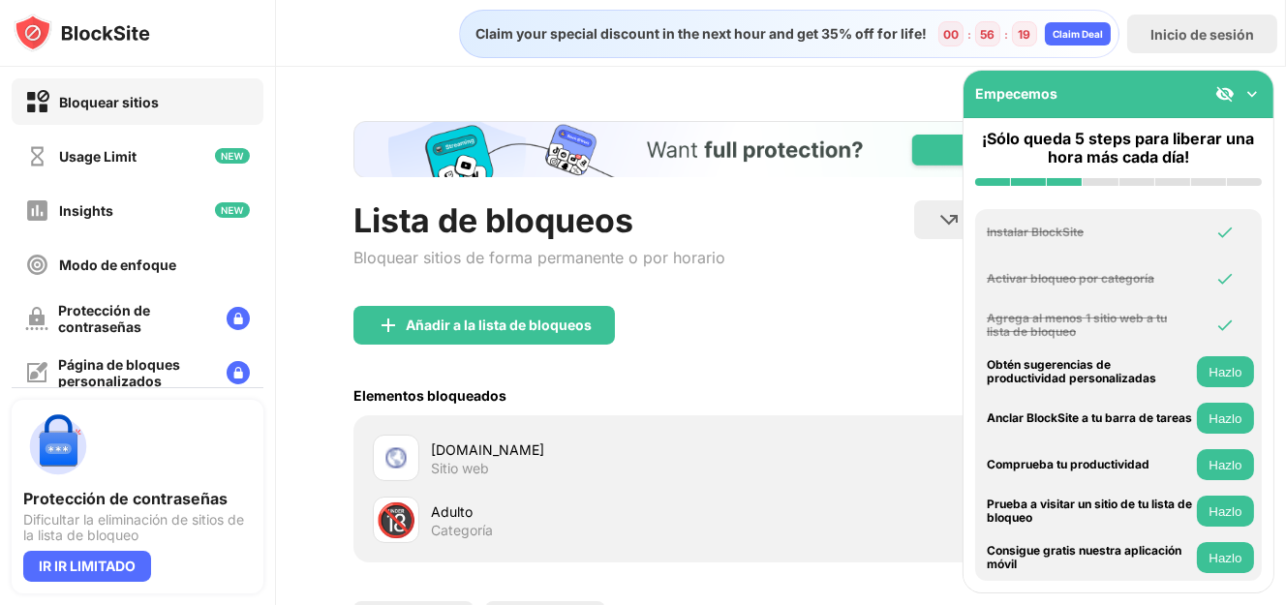
click at [1258, 91] on img at bounding box center [1251, 93] width 19 height 19
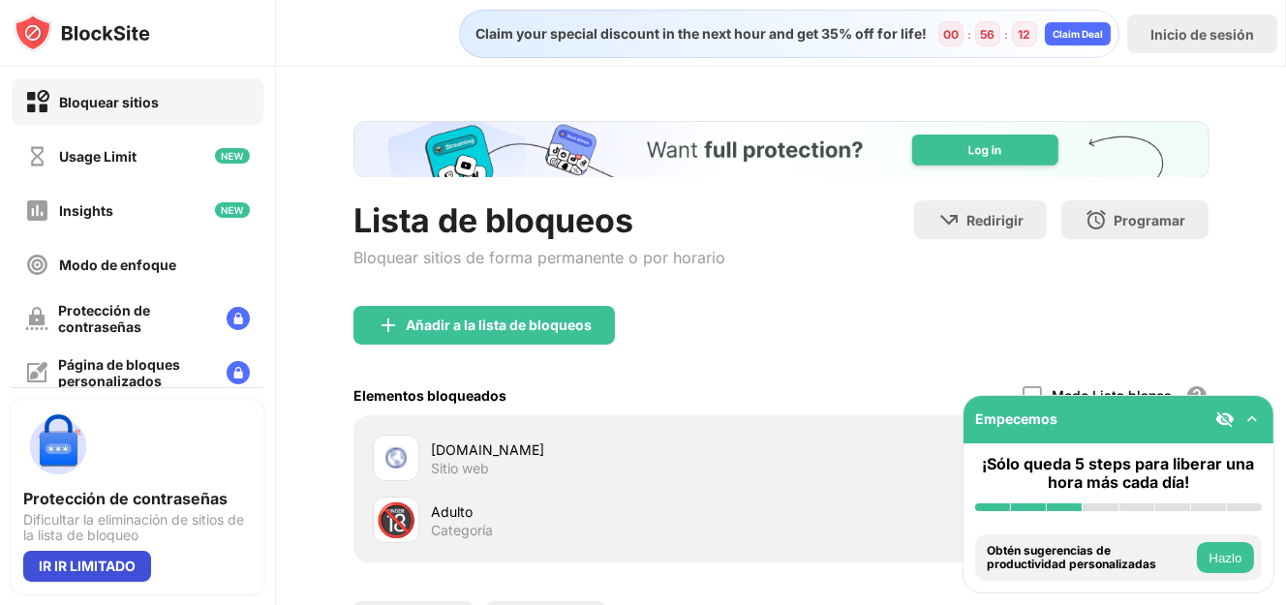
click at [148, 559] on div "IR IR LIMITADO" at bounding box center [87, 566] width 128 height 31
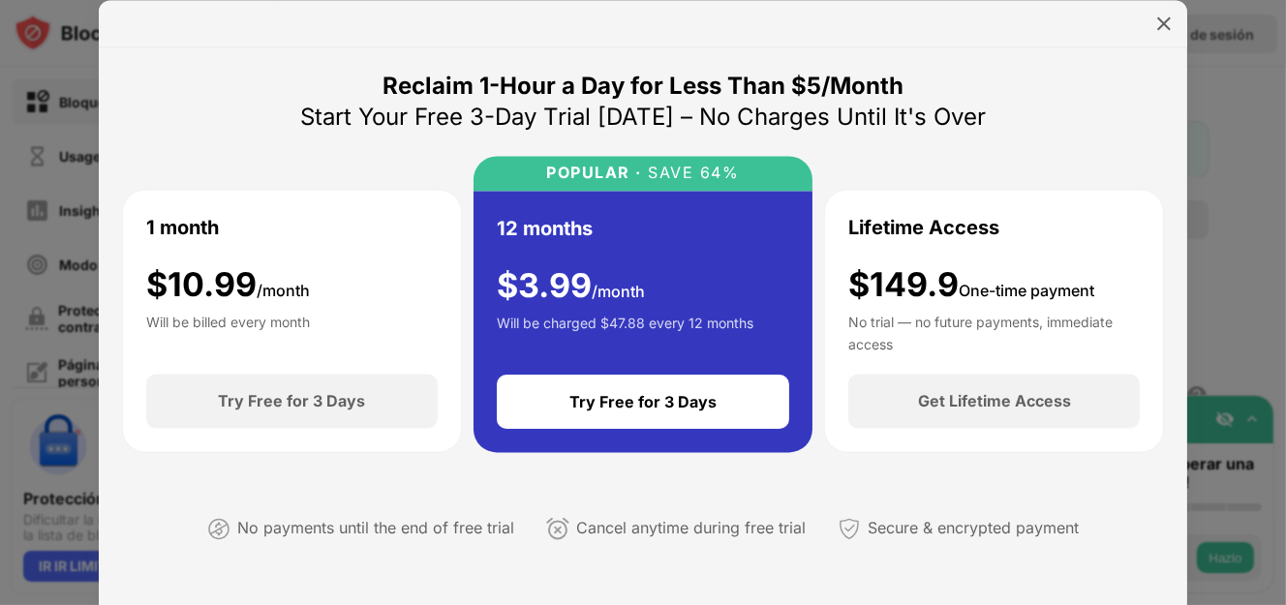
click at [1145, 17] on div at bounding box center [643, 23] width 1088 height 47
click at [1151, 15] on div at bounding box center [1163, 23] width 31 height 31
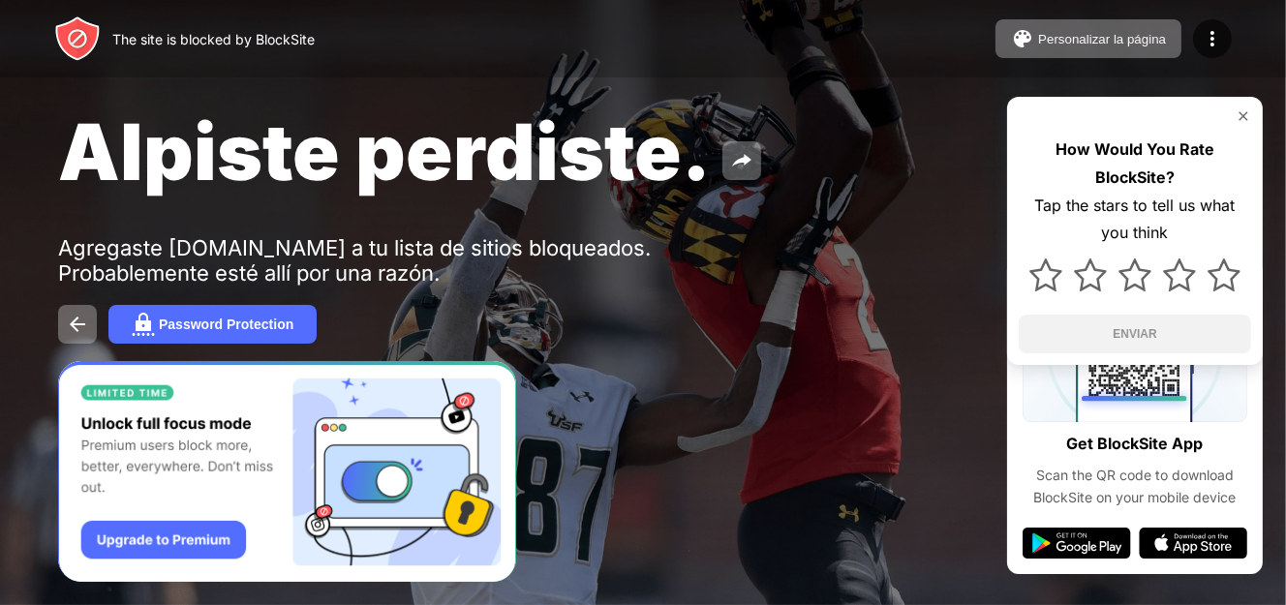
click at [1236, 118] on img at bounding box center [1242, 115] width 15 height 15
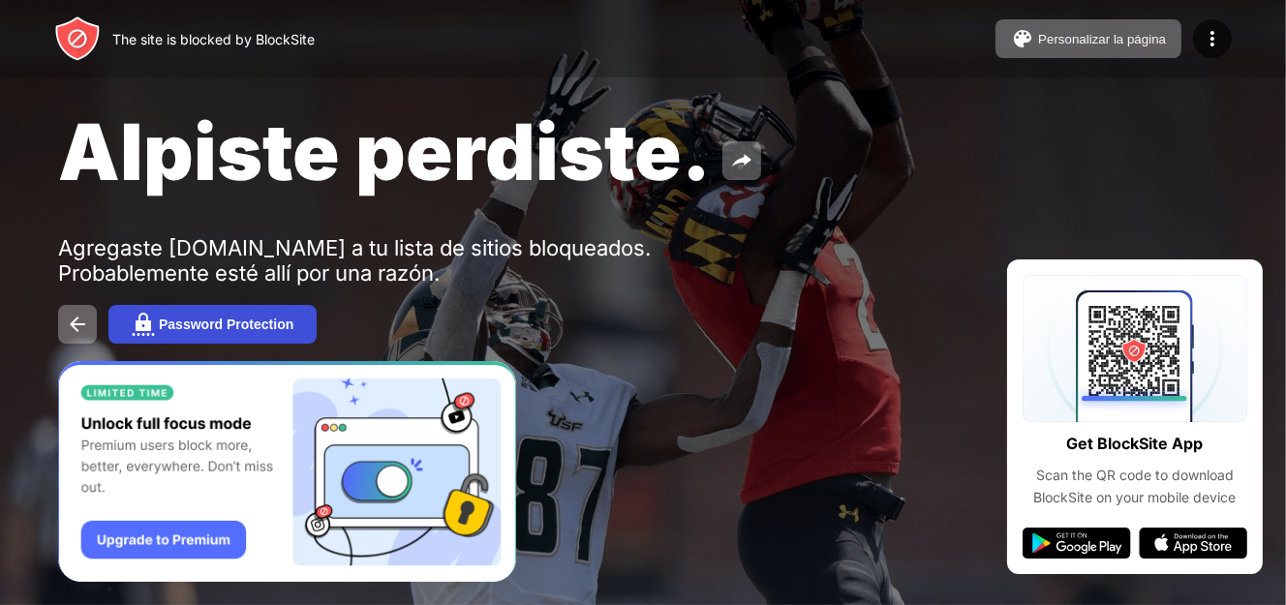
click at [243, 322] on div "Password Protection" at bounding box center [226, 324] width 135 height 15
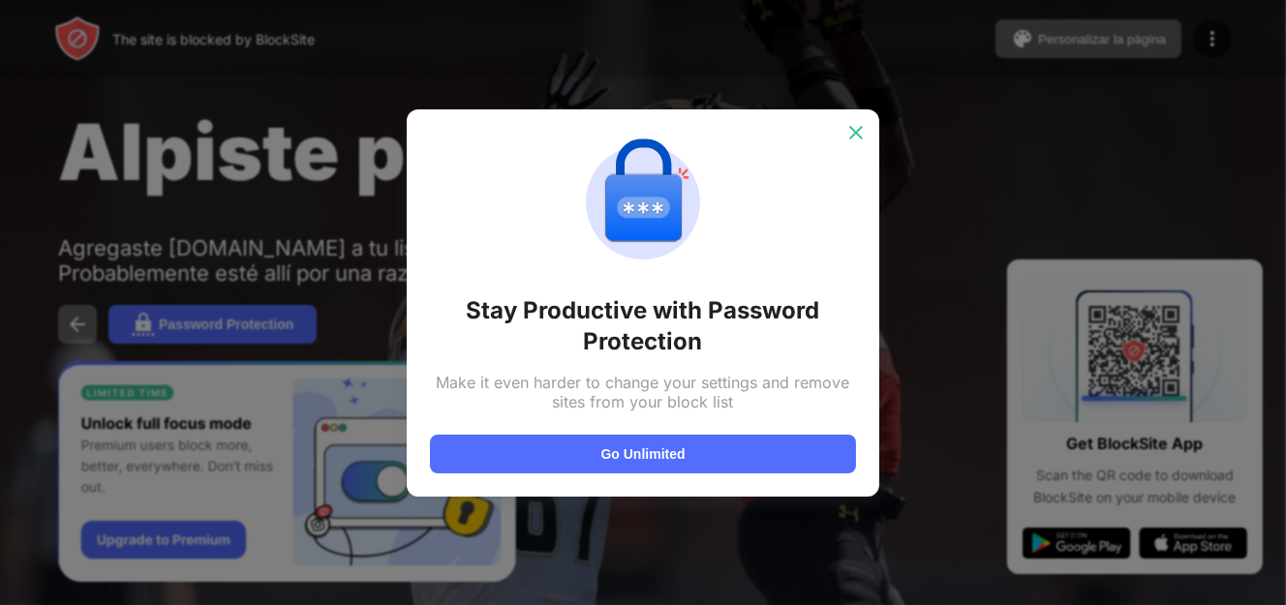
click at [844, 141] on div at bounding box center [855, 132] width 31 height 31
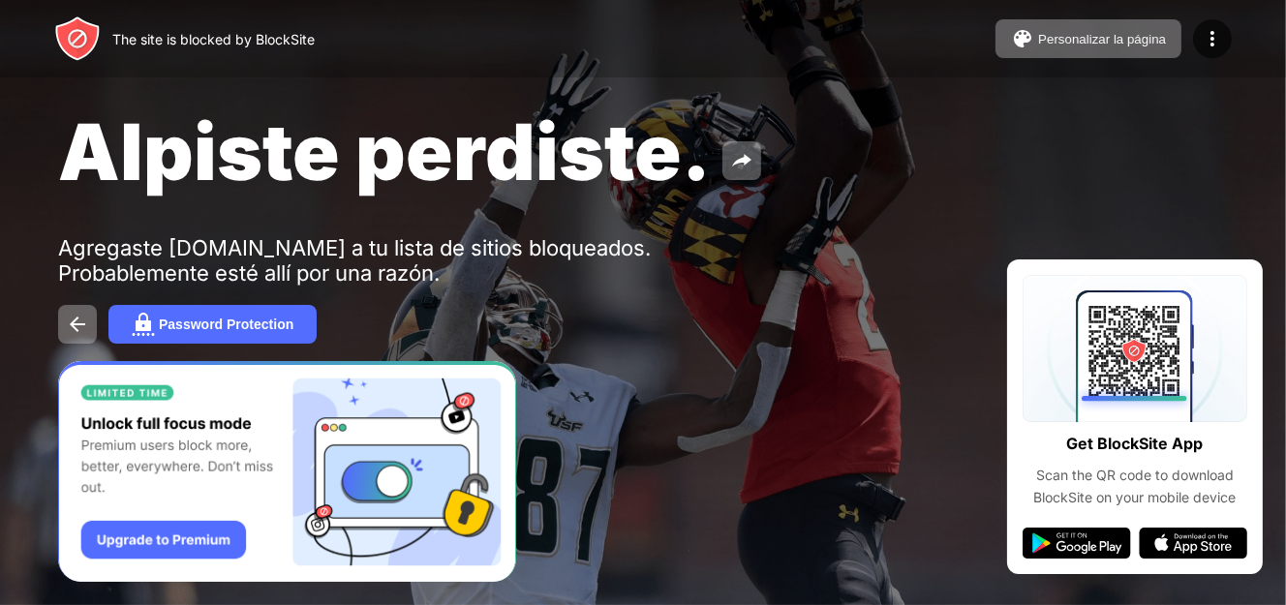
click at [844, 139] on div at bounding box center [855, 132] width 31 height 31
